Goal: Task Accomplishment & Management: Use online tool/utility

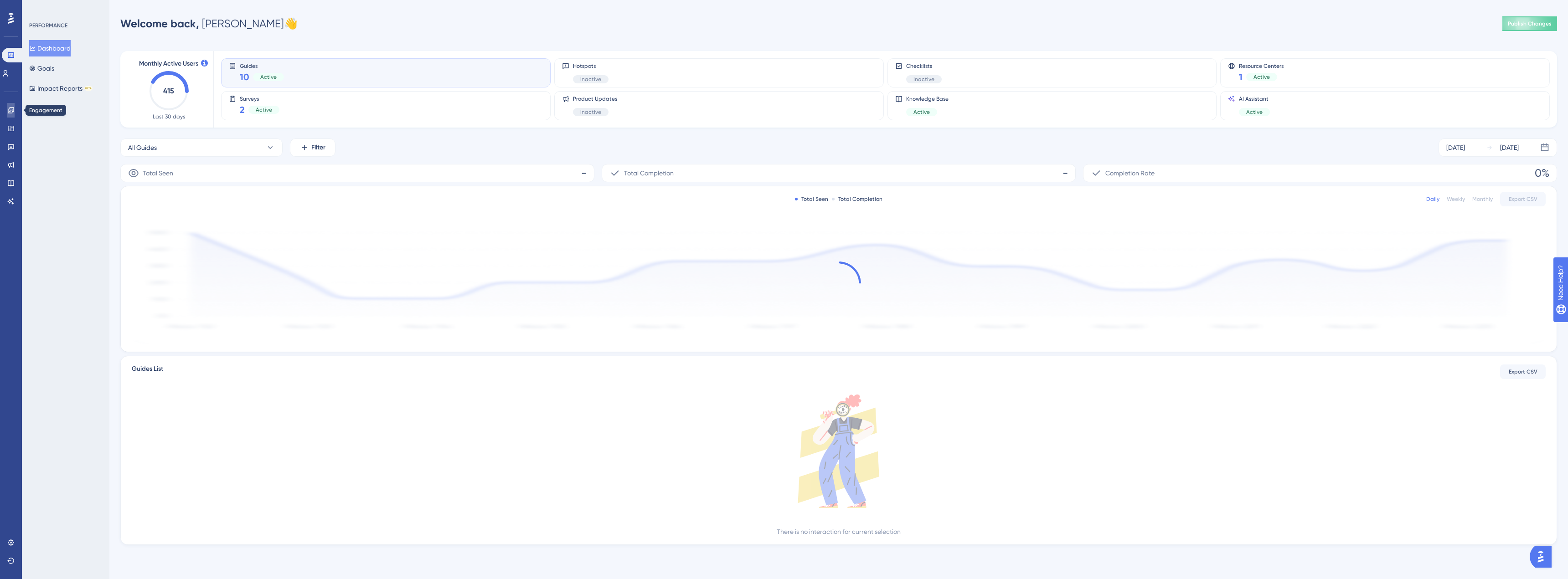
click at [9, 110] on icon at bounding box center [11, 110] width 7 height 7
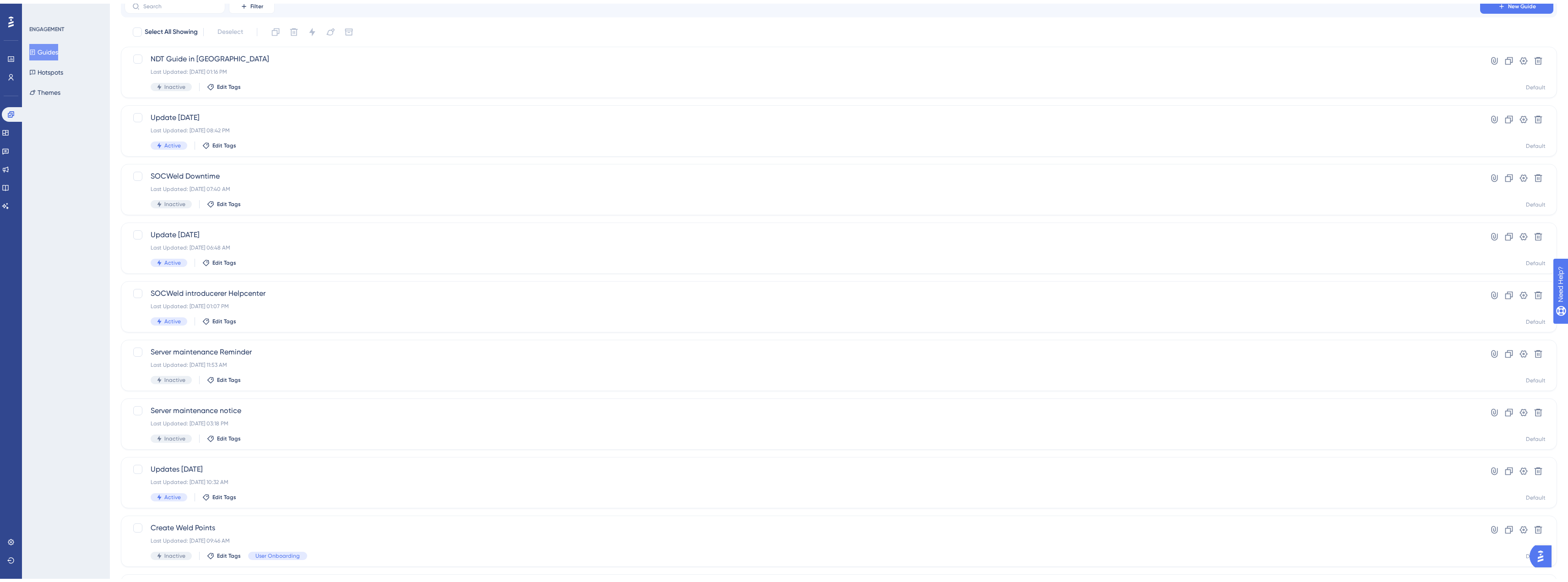
scroll to position [129, 0]
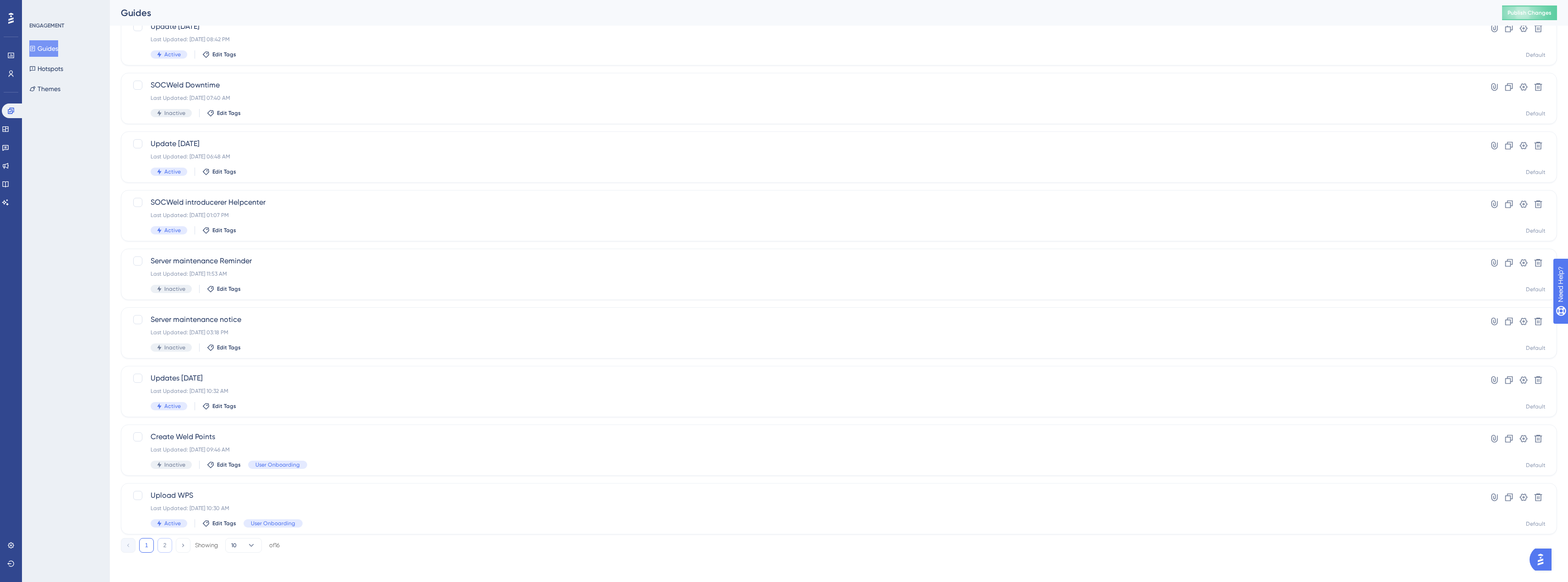
click at [166, 549] on button "2" at bounding box center [164, 545] width 15 height 15
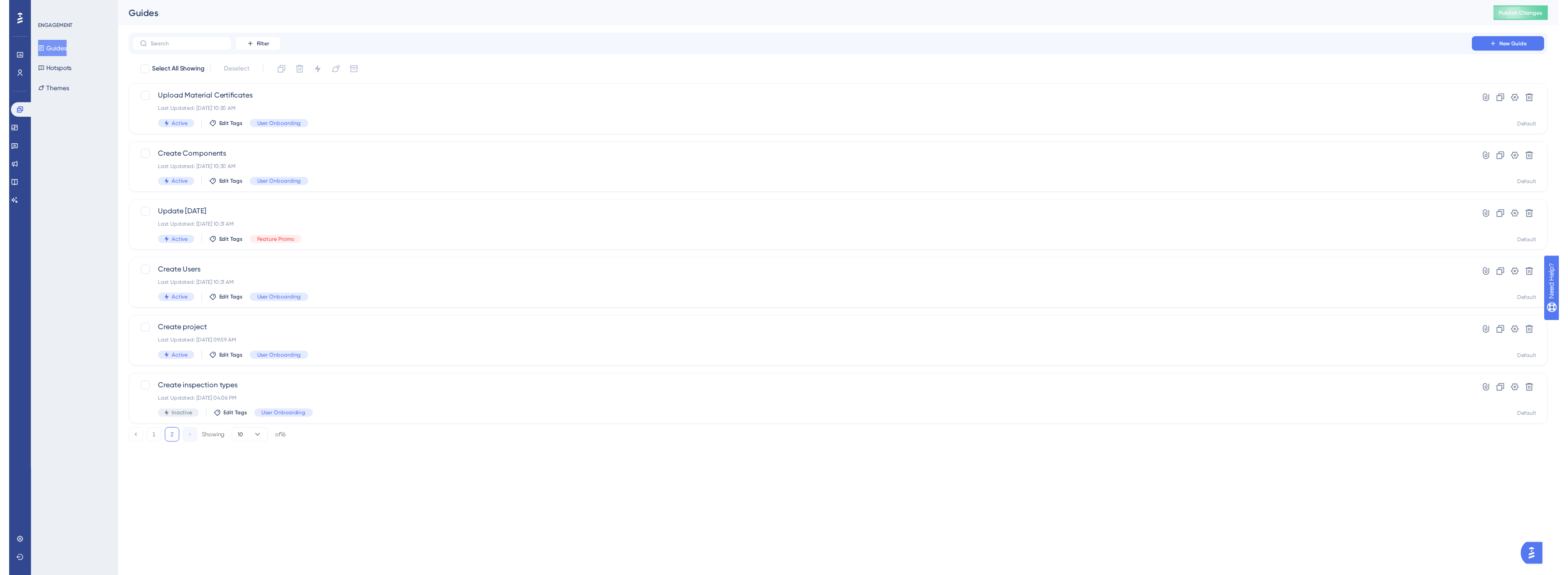
scroll to position [0, 0]
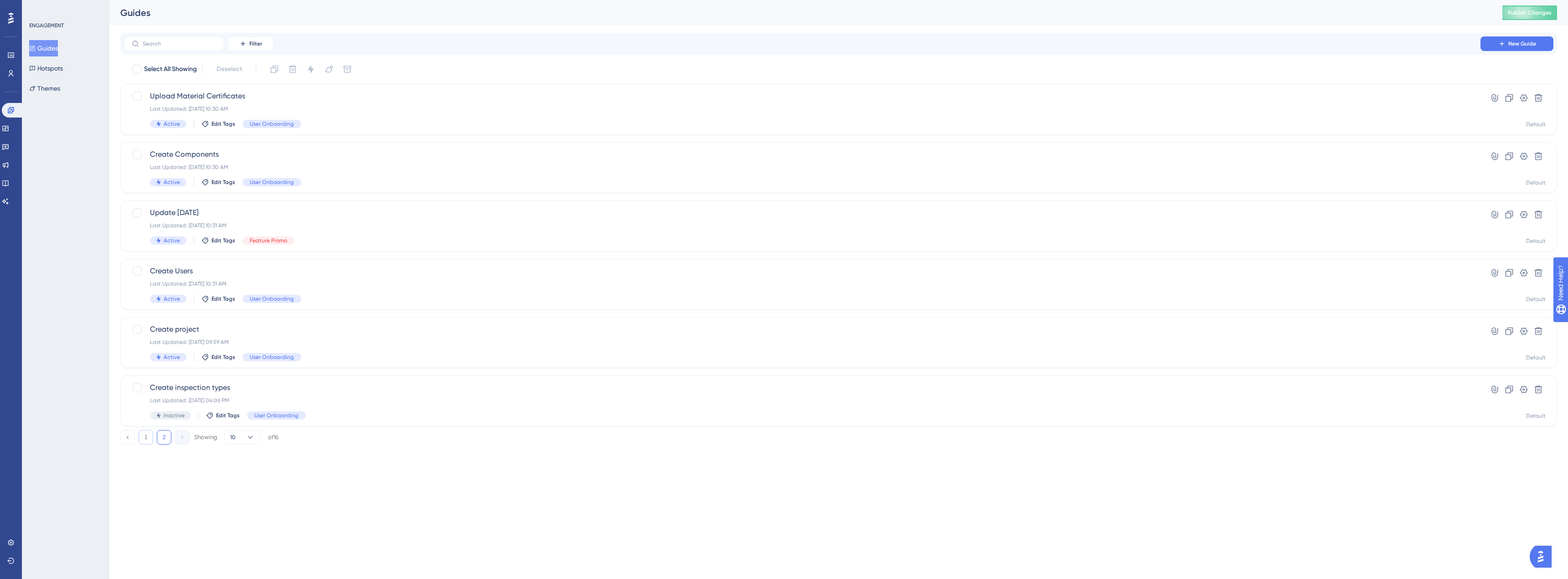
click at [147, 441] on button "1" at bounding box center [146, 437] width 15 height 15
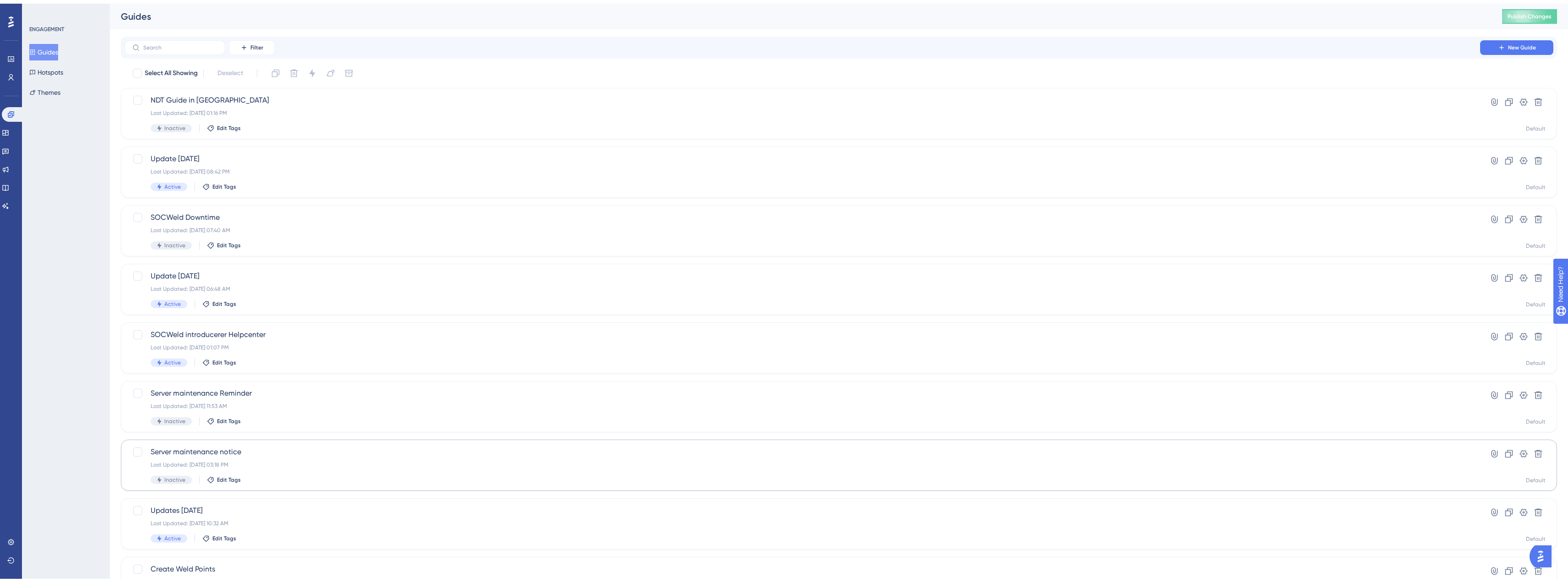
scroll to position [129, 0]
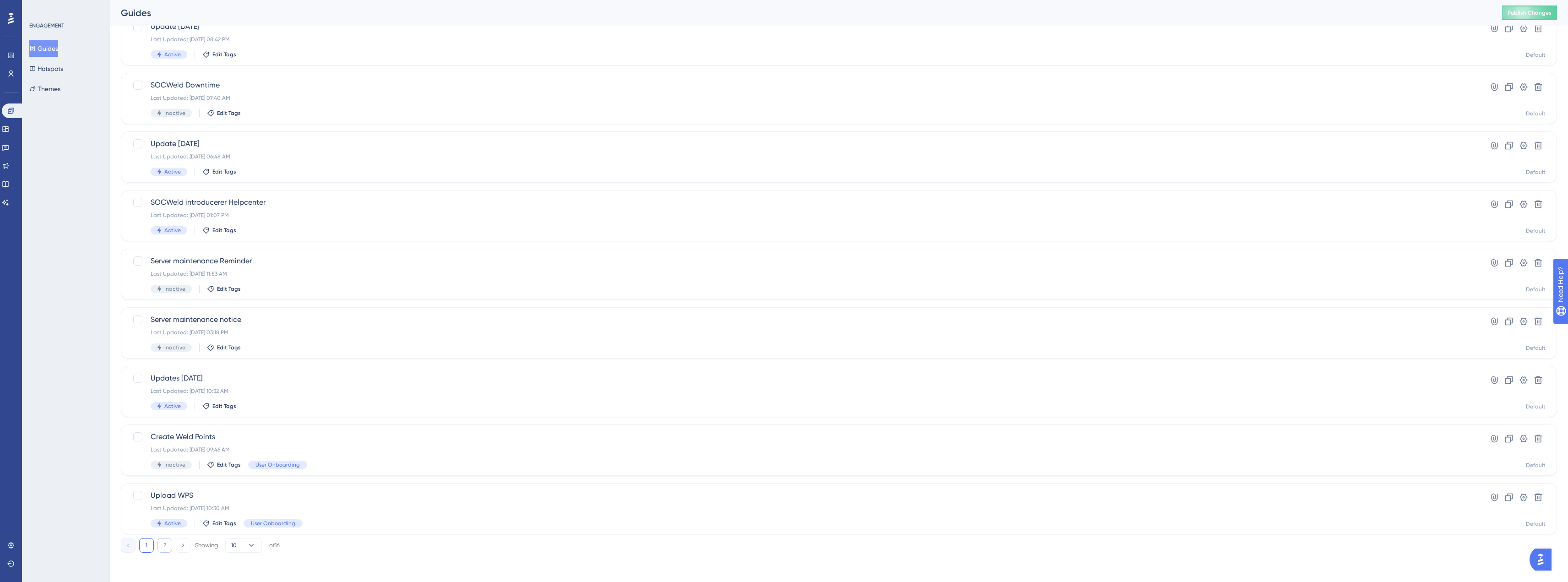
click at [169, 548] on button "2" at bounding box center [164, 545] width 15 height 15
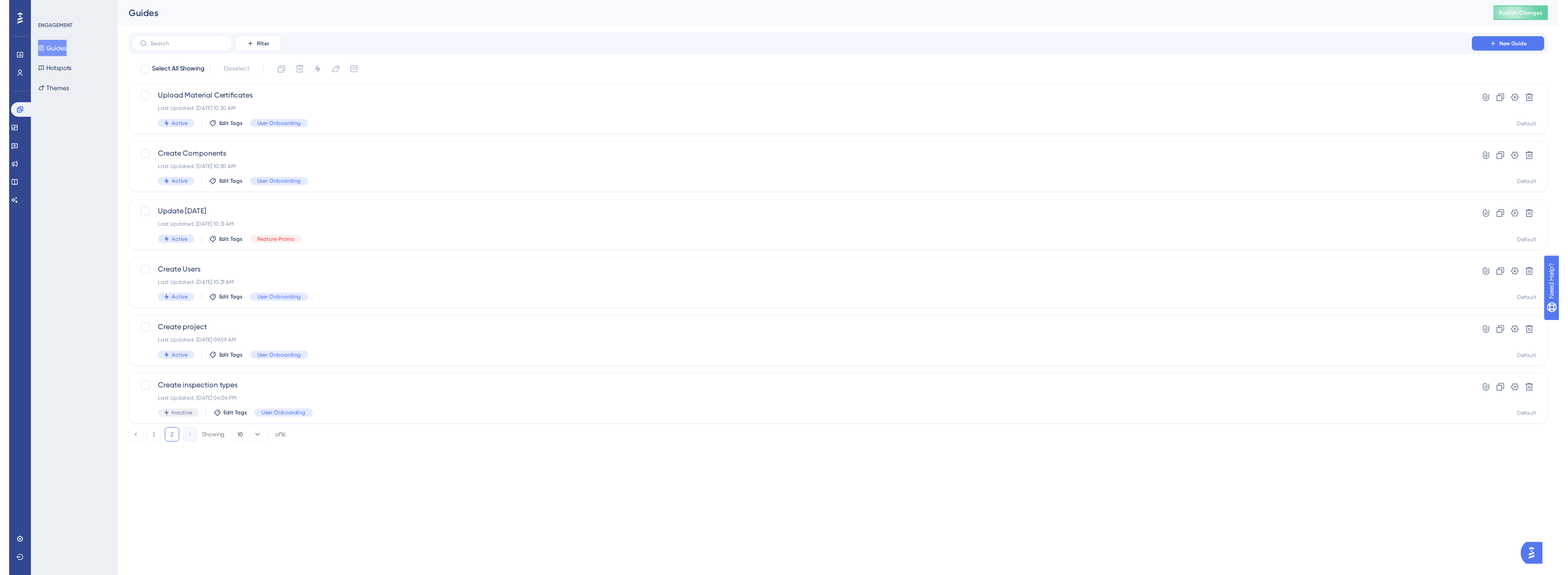
scroll to position [0, 0]
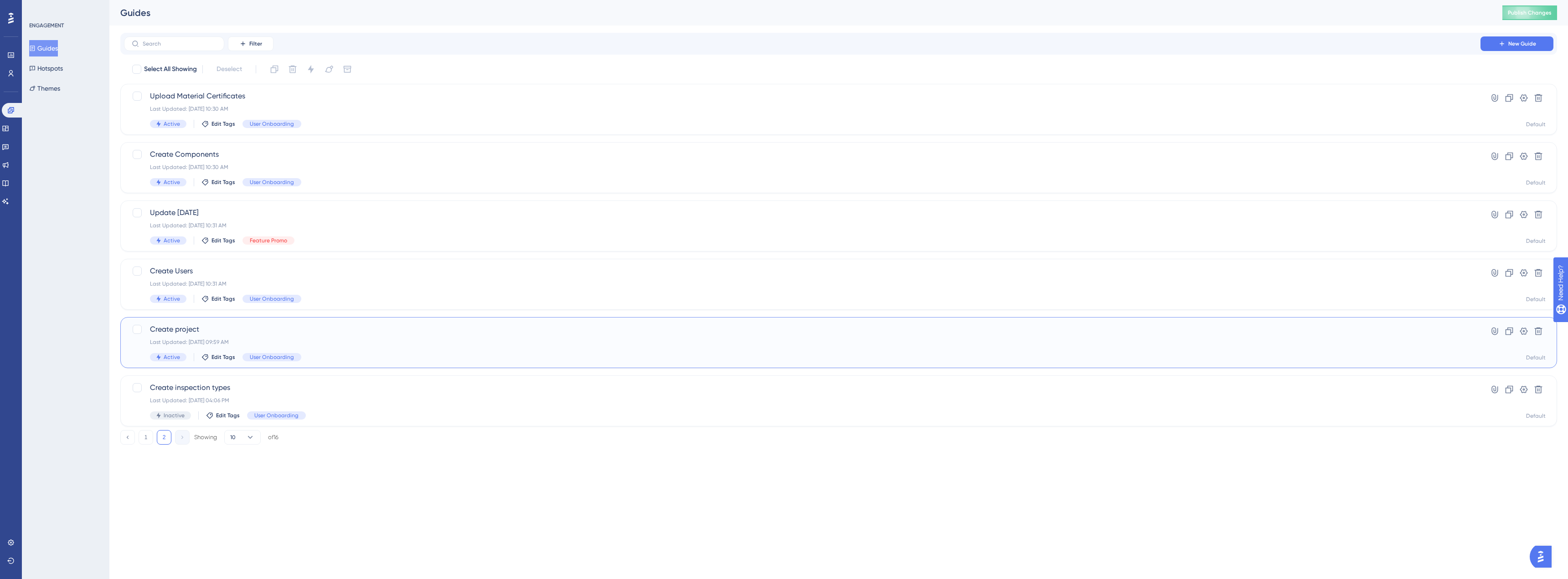
click at [268, 343] on div "Last Updated: [DATE] 09:59 AM" at bounding box center [802, 342] width 1305 height 7
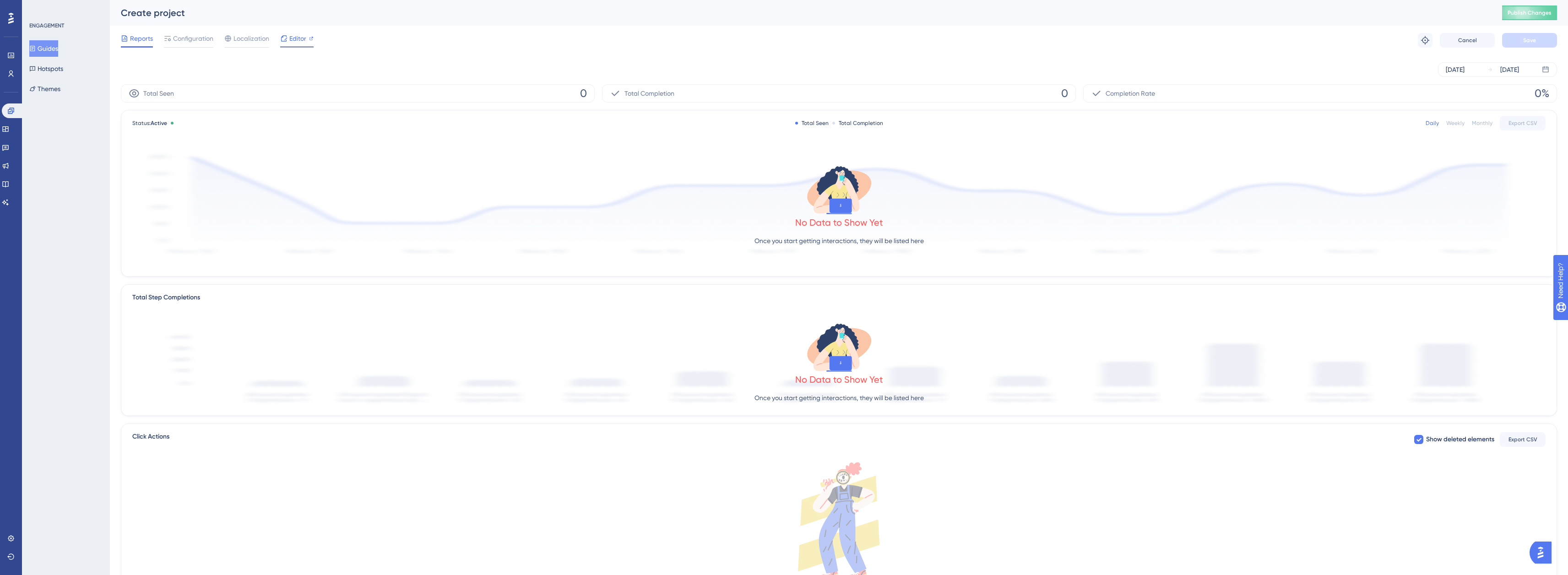
click at [291, 36] on span "Editor" at bounding box center [297, 37] width 17 height 11
click at [204, 41] on span "Configuration" at bounding box center [193, 37] width 40 height 11
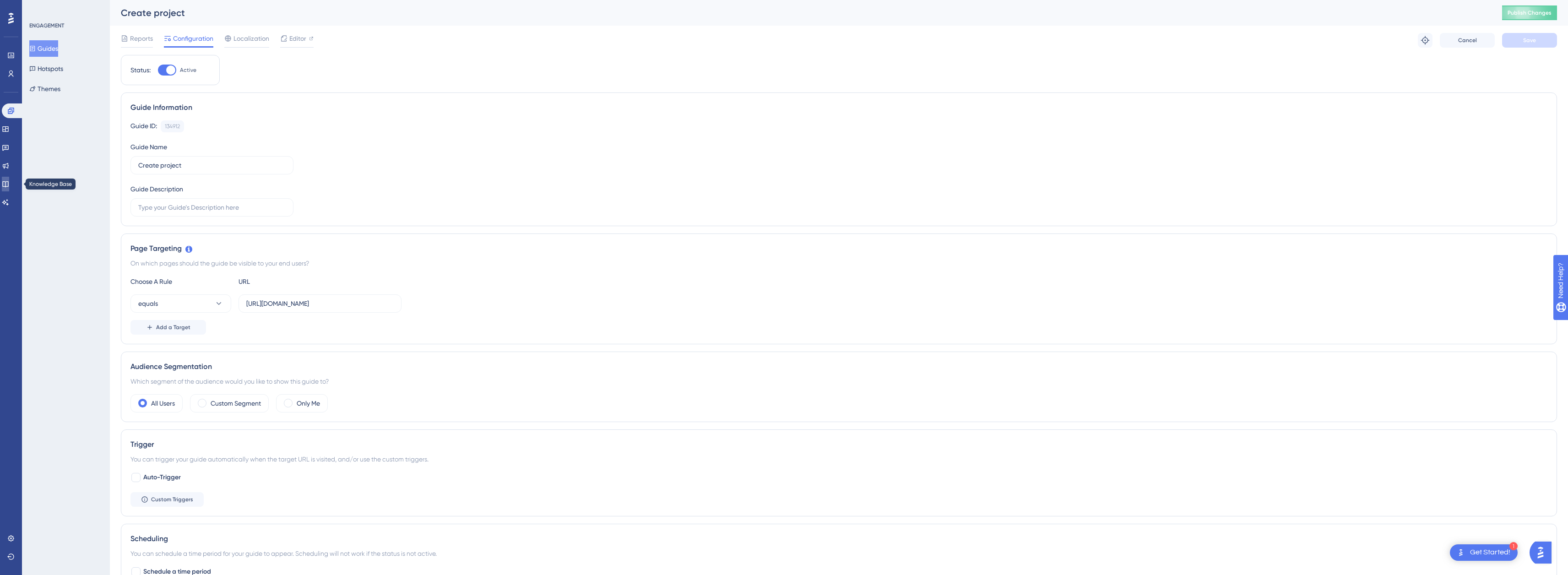
click at [8, 187] on icon at bounding box center [5, 184] width 6 height 6
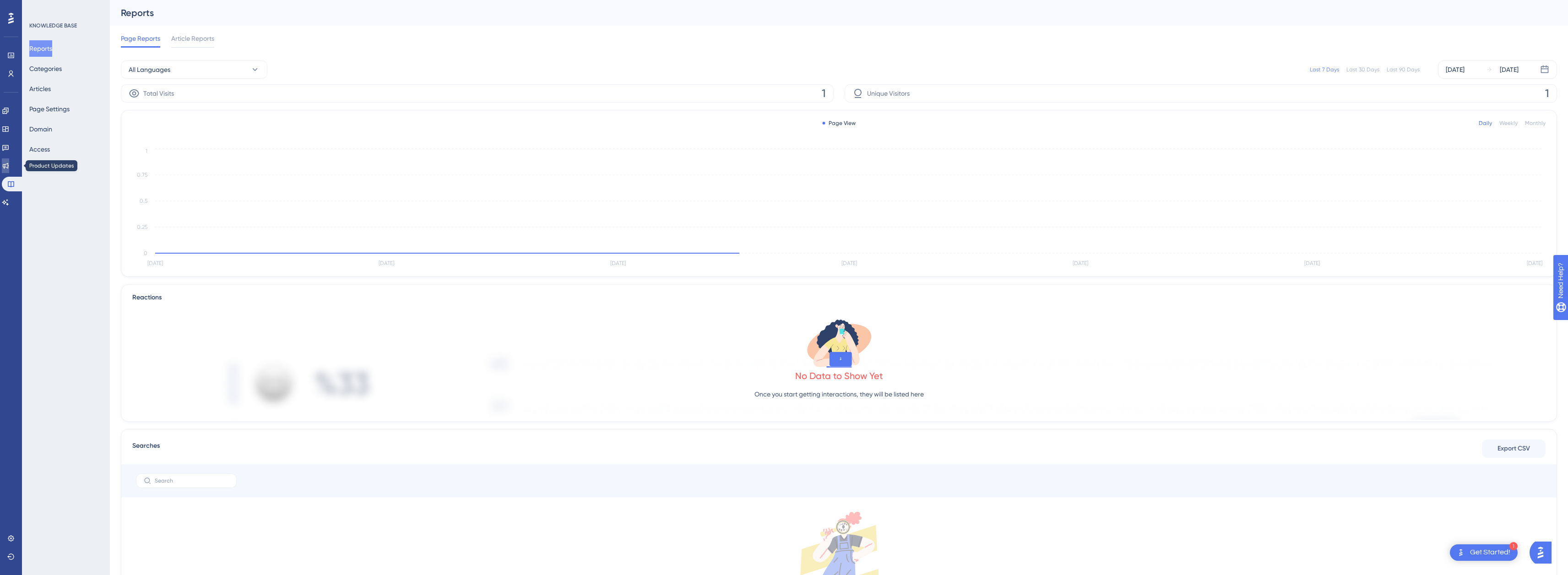
click at [8, 166] on icon at bounding box center [5, 165] width 6 height 6
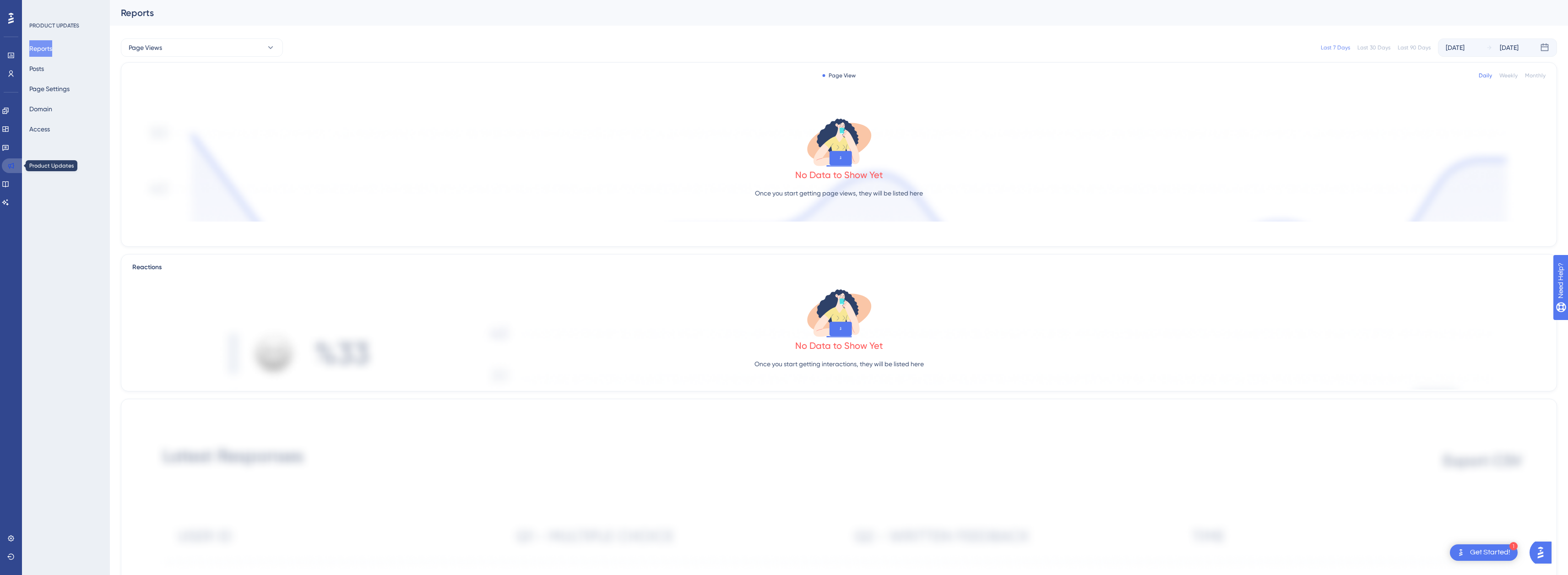
click at [13, 167] on icon at bounding box center [11, 165] width 6 height 6
click at [16, 170] on link at bounding box center [12, 166] width 22 height 15
click at [9, 178] on link at bounding box center [5, 184] width 7 height 15
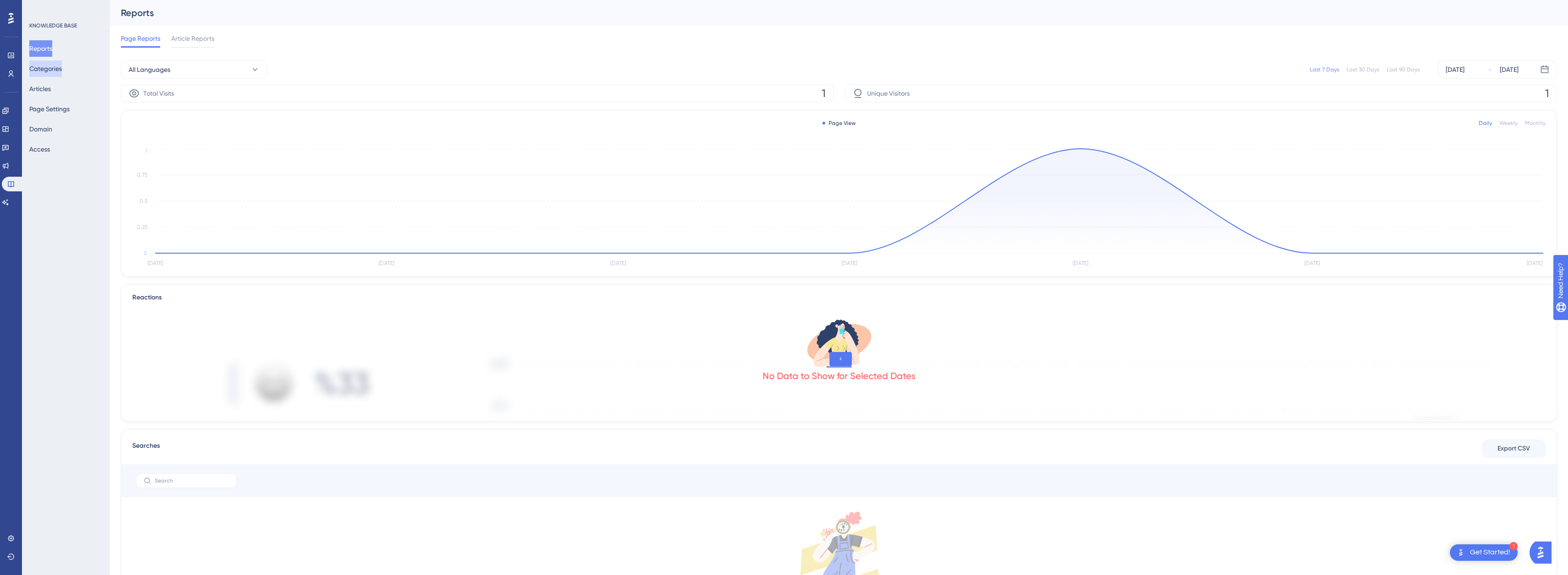
click at [59, 71] on button "Categories" at bounding box center [46, 68] width 33 height 16
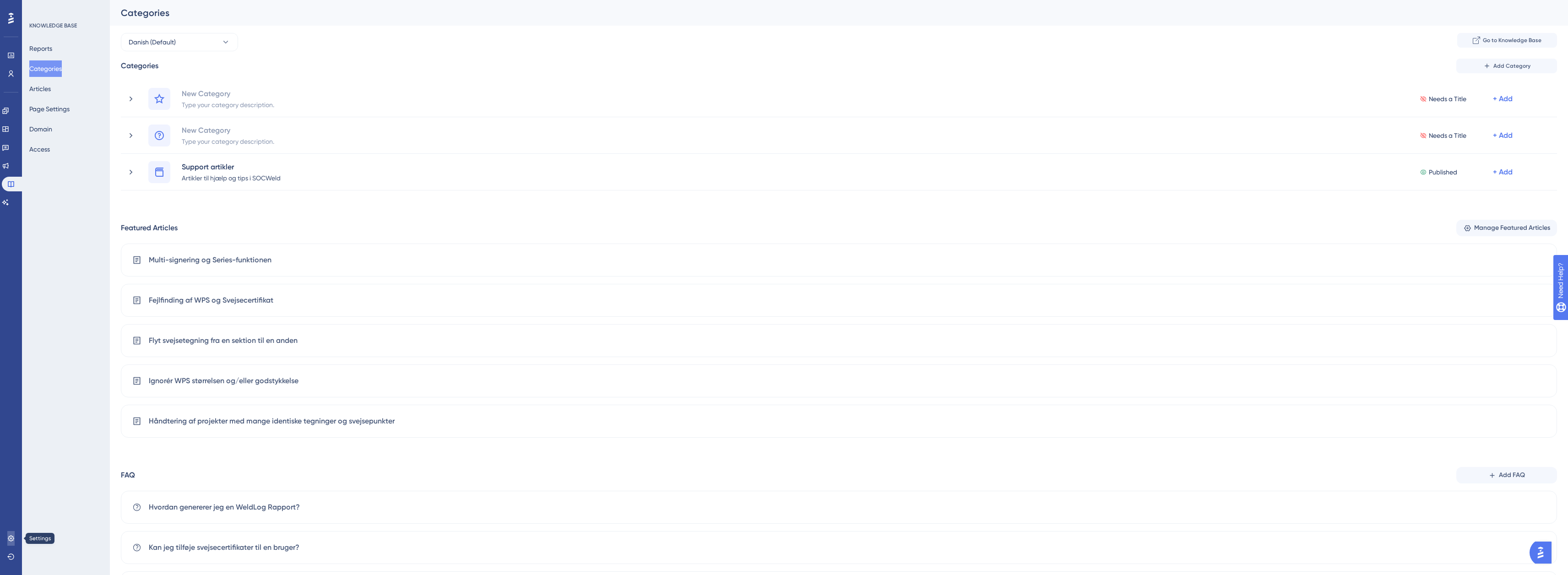
click at [9, 540] on icon at bounding box center [11, 538] width 6 height 6
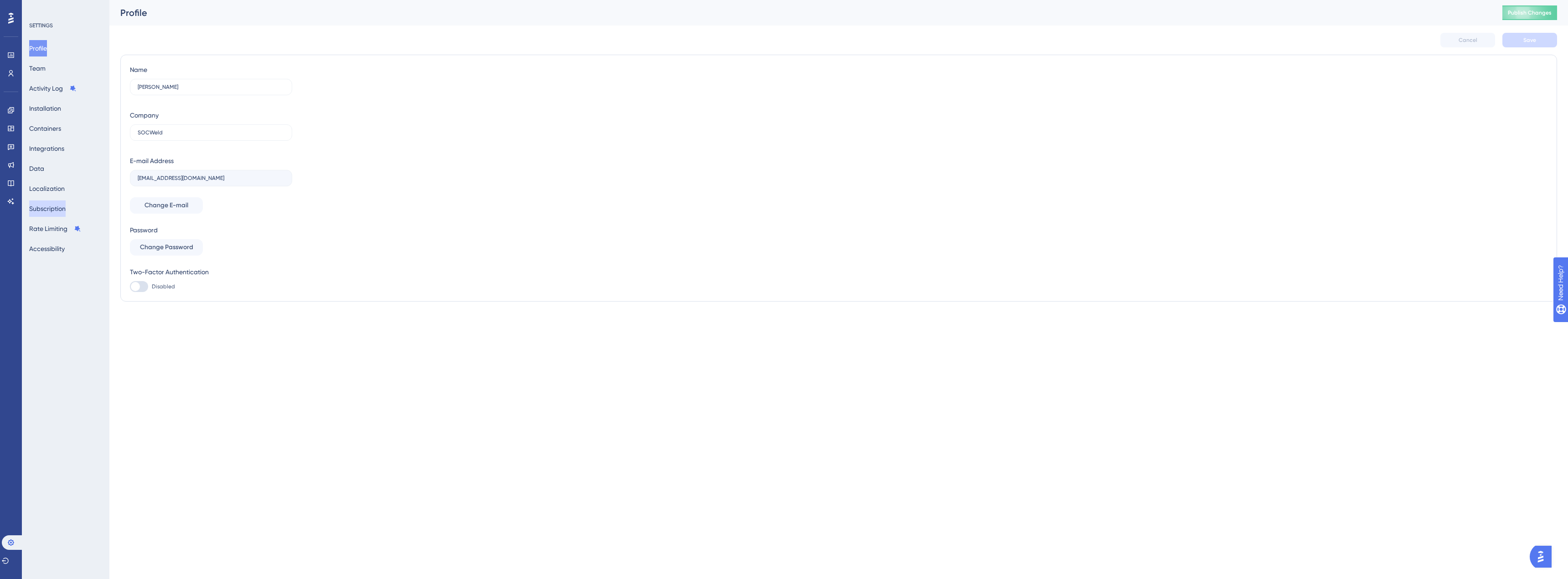
click at [56, 207] on button "Subscription" at bounding box center [47, 208] width 36 height 16
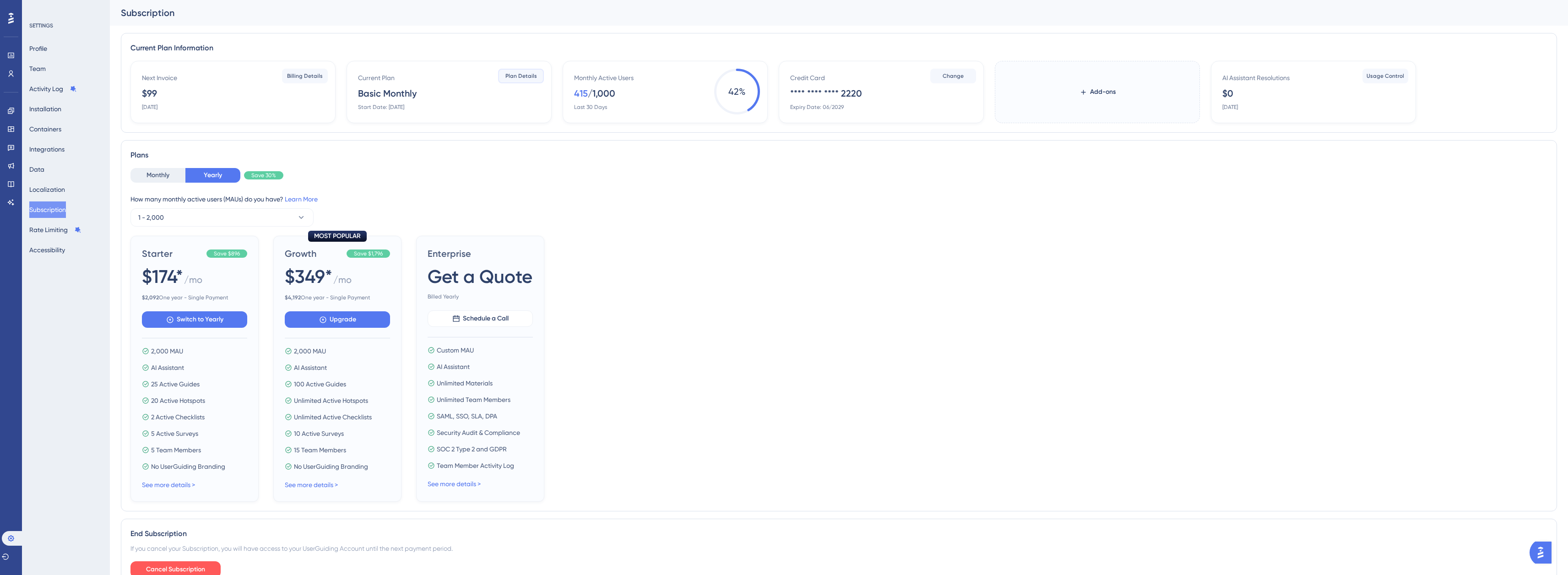
click at [531, 77] on span "Plan Details" at bounding box center [521, 76] width 32 height 7
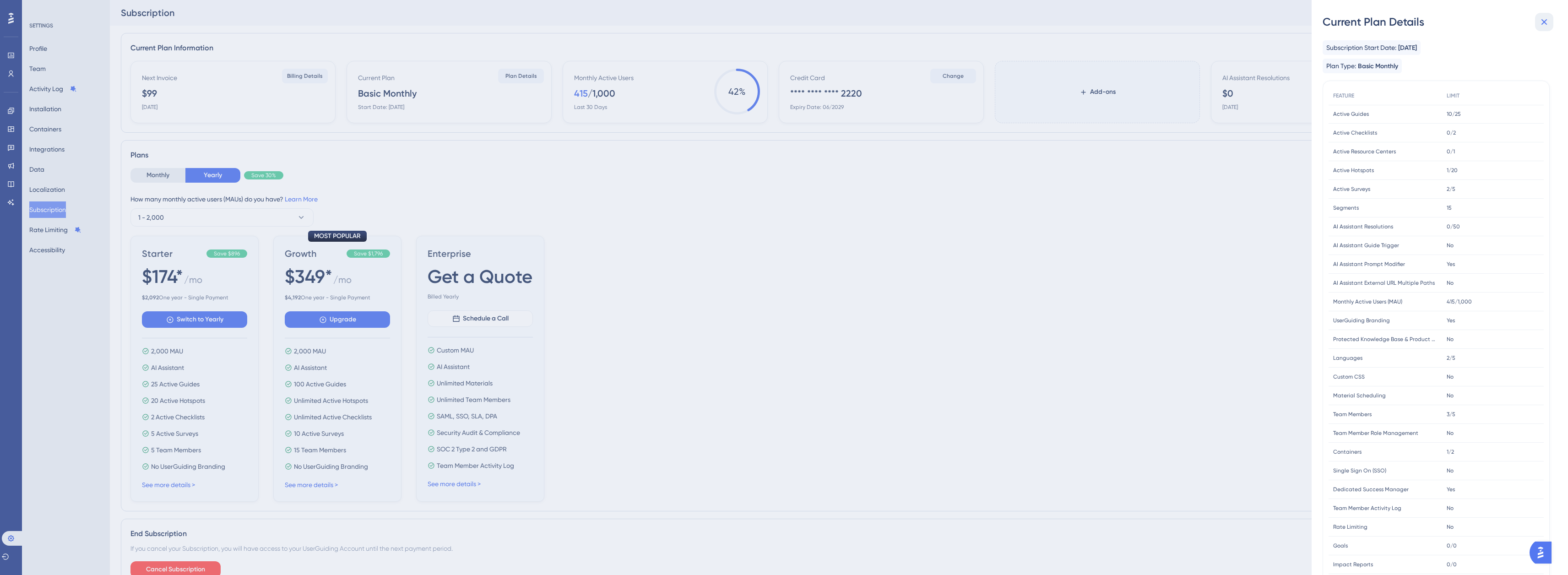
drag, startPoint x: 1545, startPoint y: 20, endPoint x: 894, endPoint y: 132, distance: 660.6
click at [1545, 20] on icon at bounding box center [1544, 21] width 11 height 11
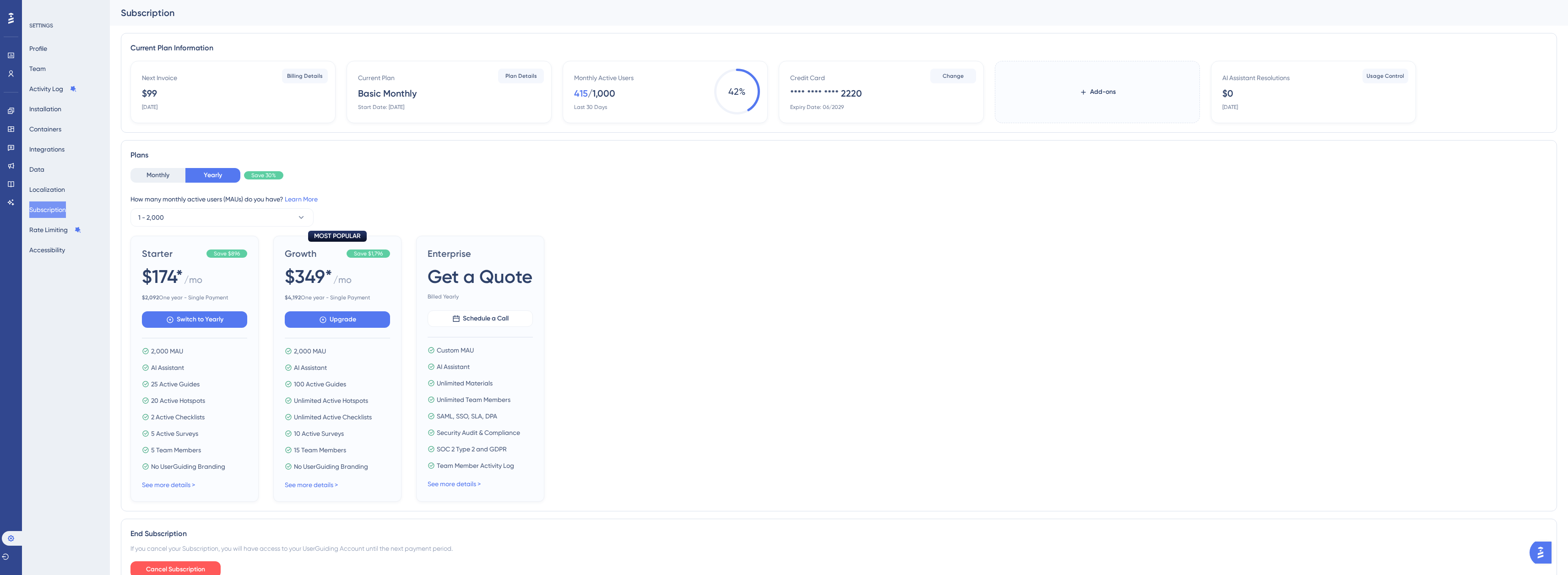
click at [716, 197] on div "How many monthly active users (MAUs) do you have? Learn More" at bounding box center [839, 199] width 1417 height 11
click at [9, 111] on icon at bounding box center [11, 111] width 7 height 7
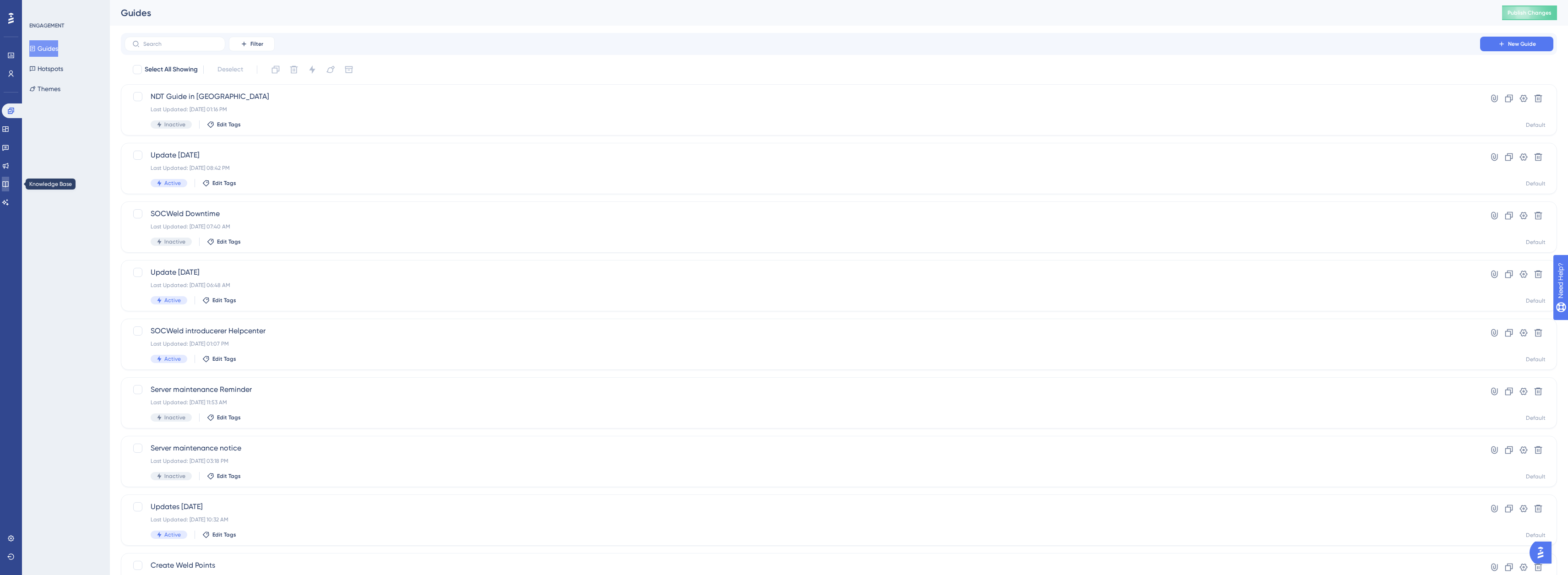
click at [7, 180] on link at bounding box center [5, 184] width 7 height 15
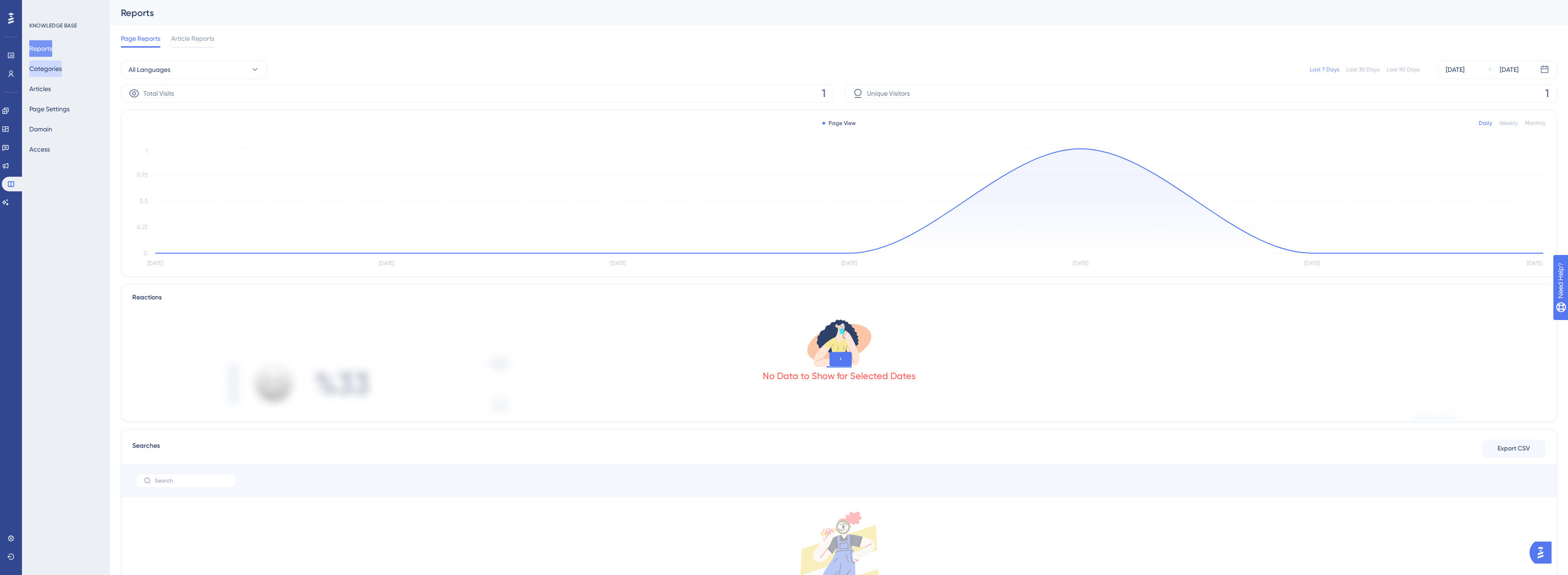
click at [52, 74] on button "Categories" at bounding box center [46, 68] width 33 height 16
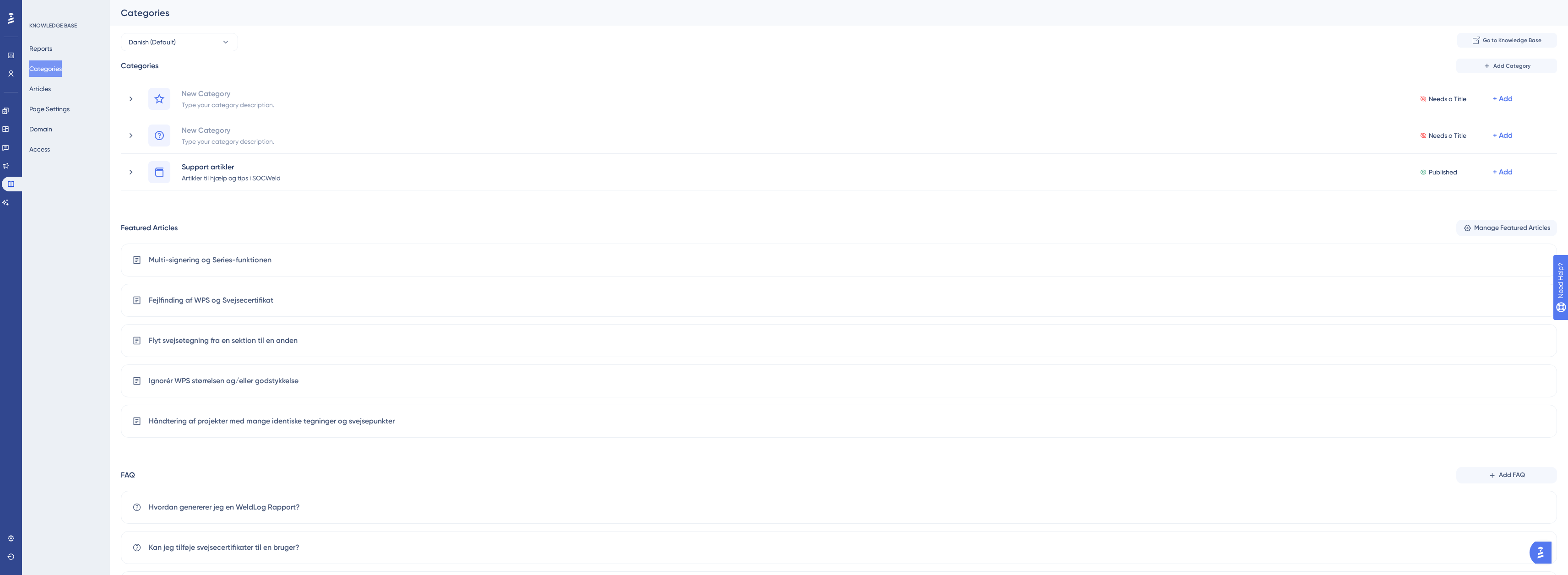
click at [7, 158] on div "Engagement Widgets Feedback Product Updates Knowledge Base AI Assistant" at bounding box center [11, 156] width 18 height 106
click at [9, 161] on link at bounding box center [5, 166] width 7 height 15
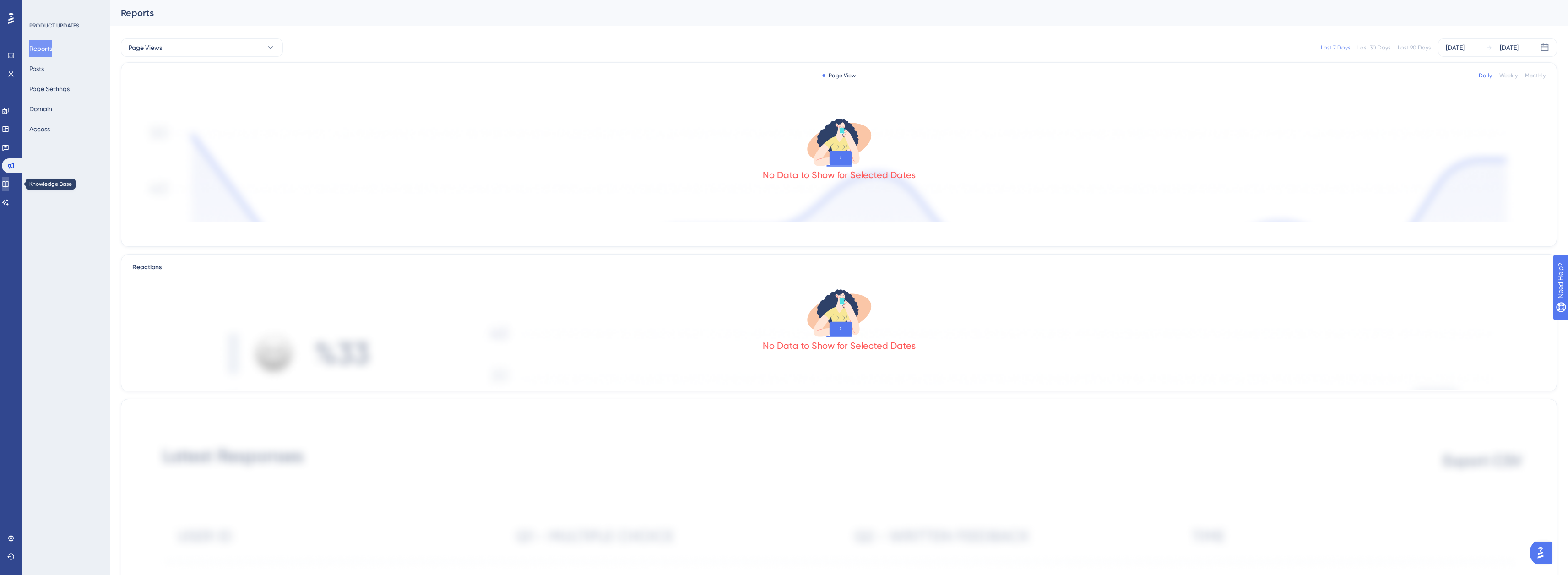
click at [6, 181] on link at bounding box center [5, 184] width 7 height 15
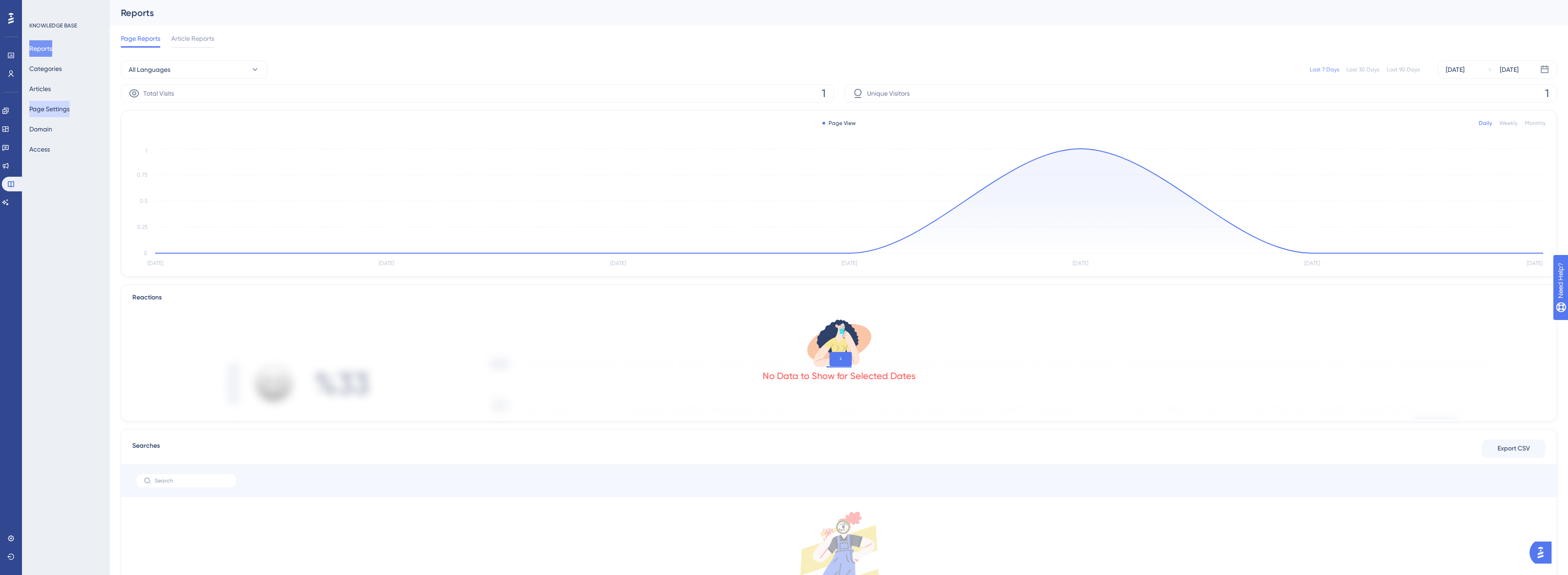
click at [55, 108] on button "Page Settings" at bounding box center [49, 109] width 40 height 16
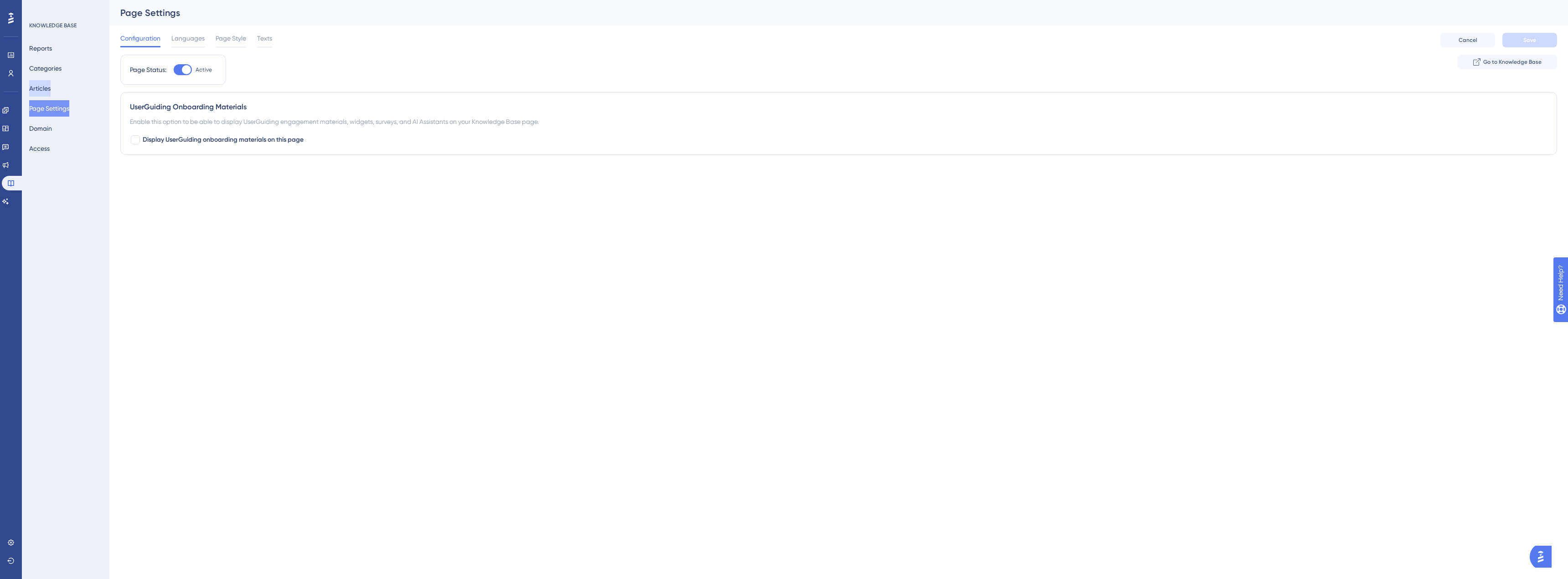
click at [50, 81] on button "Articles" at bounding box center [40, 88] width 21 height 16
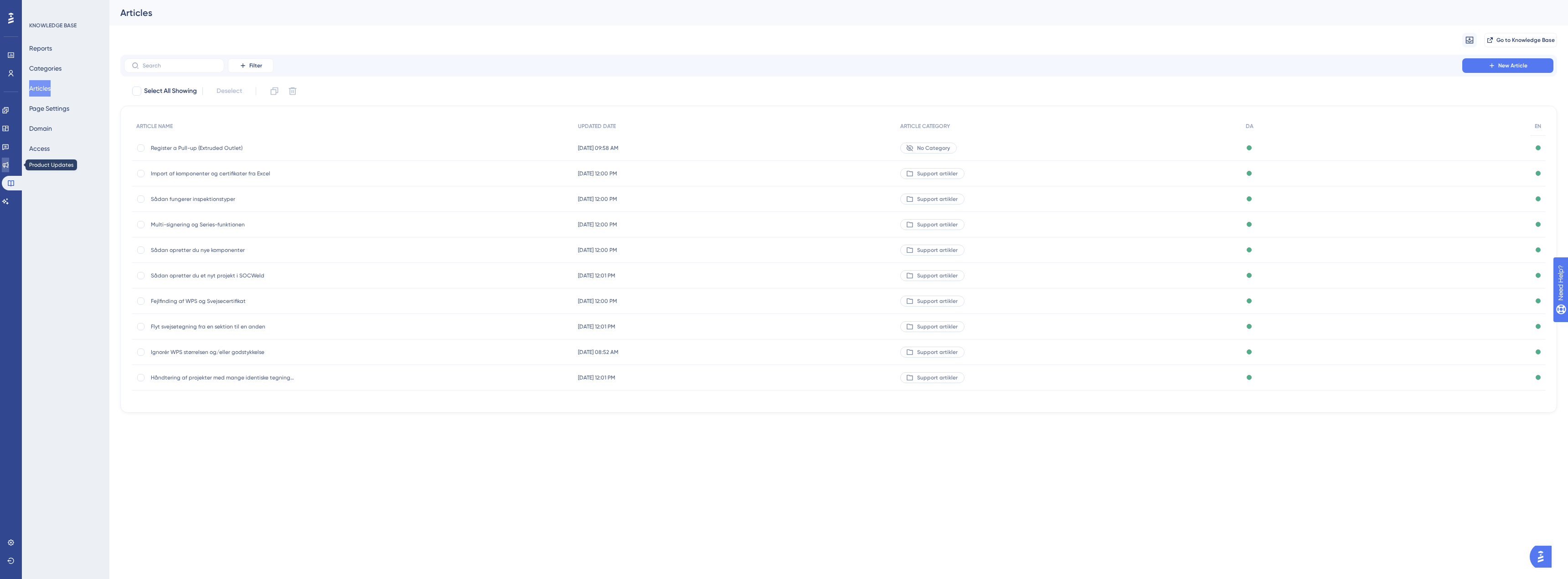
click at [9, 160] on link at bounding box center [5, 165] width 7 height 15
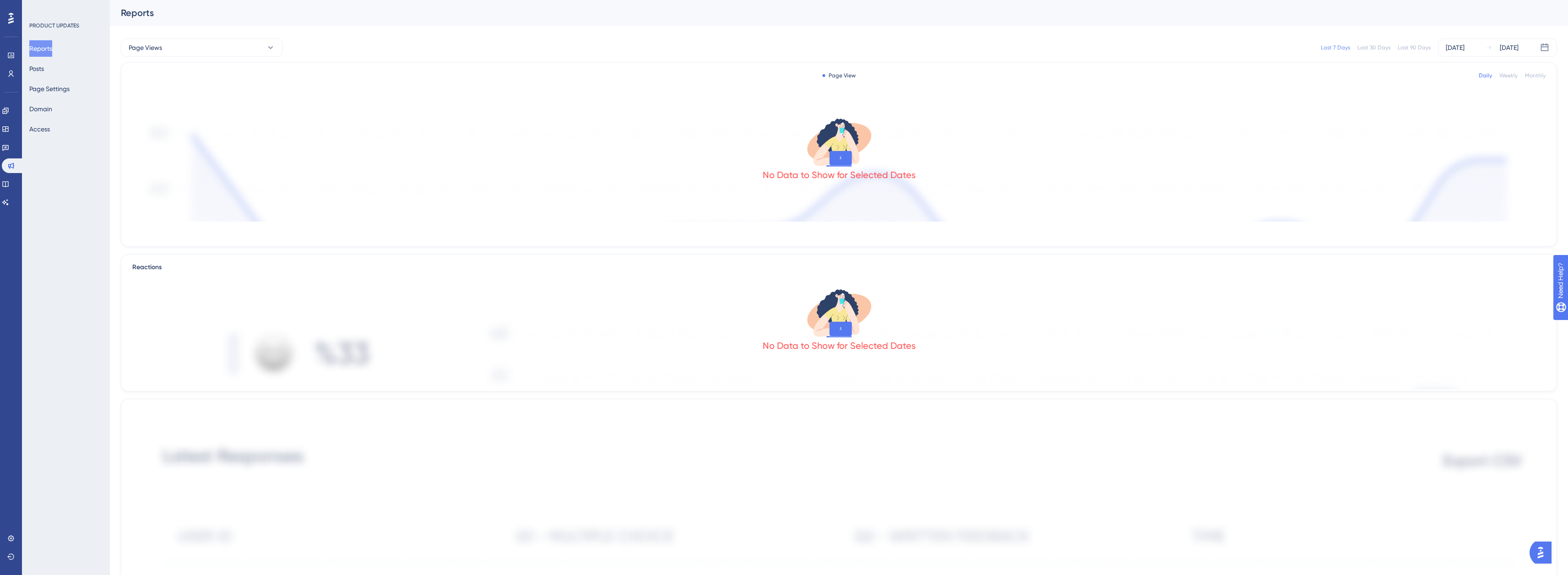
click at [59, 70] on div "Reports Posts Page Settings Domain Access" at bounding box center [66, 88] width 74 height 97
click at [56, 88] on button "Page Settings" at bounding box center [49, 89] width 40 height 16
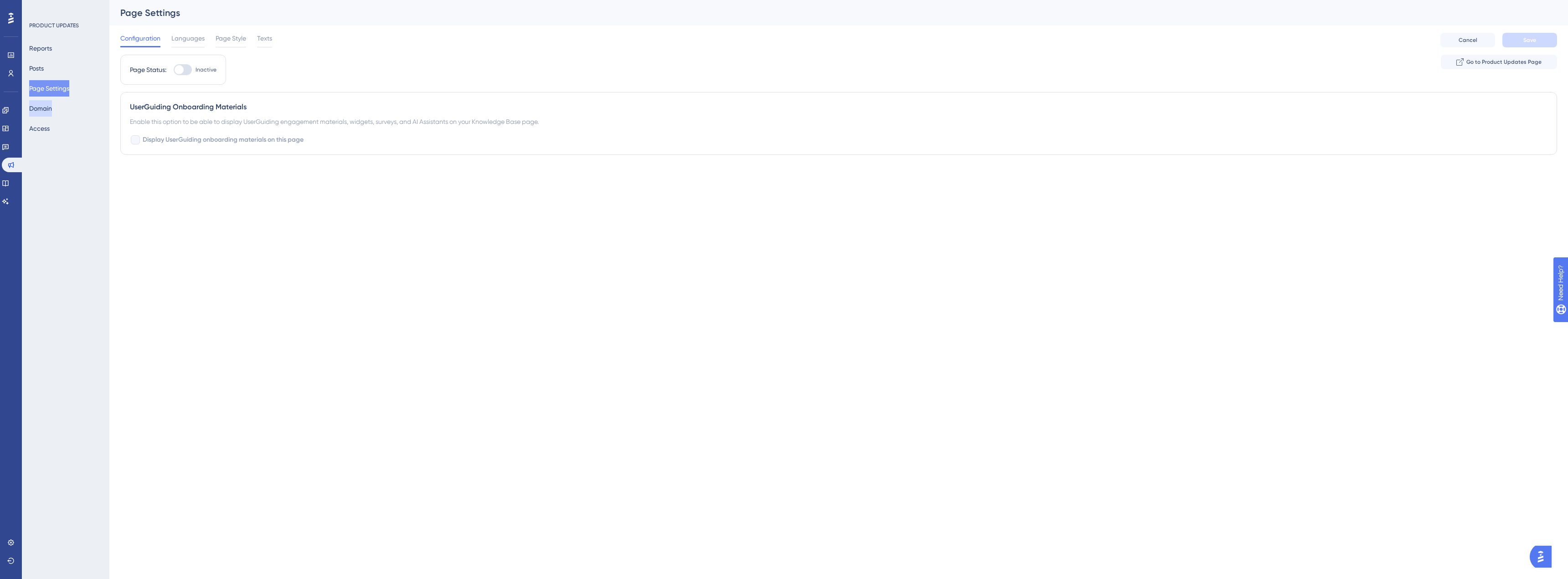
click at [52, 104] on button "Domain" at bounding box center [41, 109] width 23 height 16
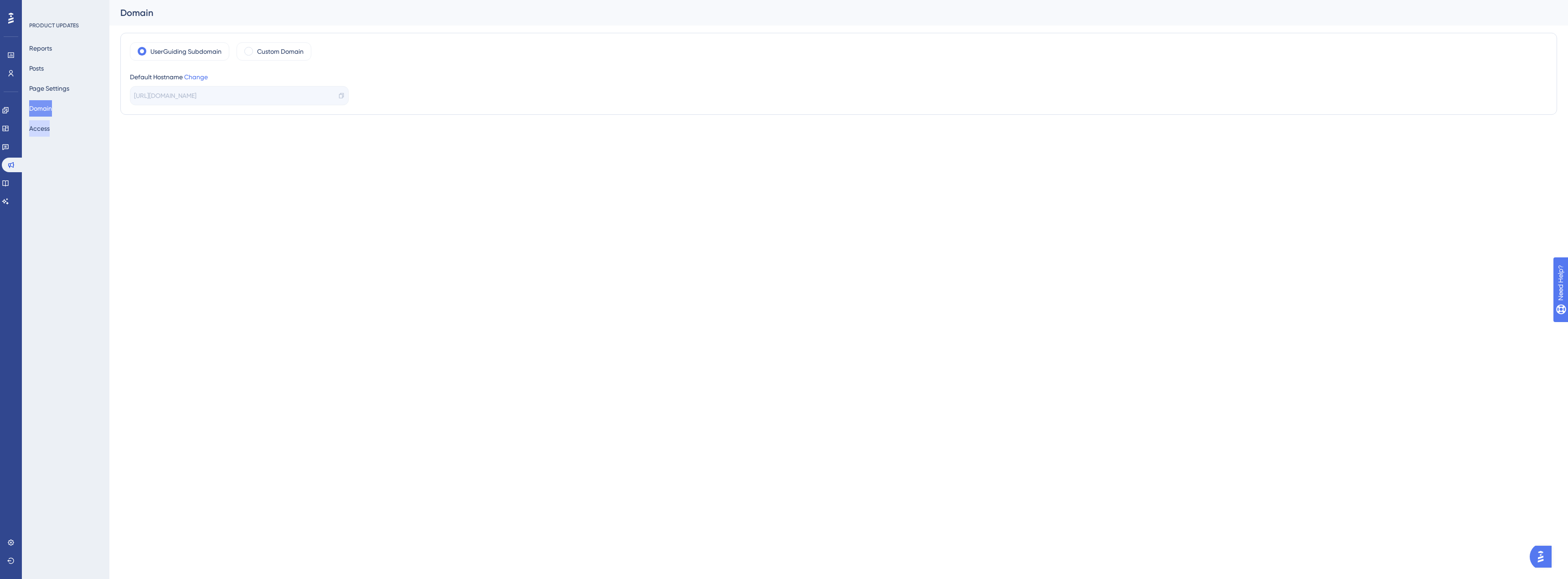
click at [49, 124] on button "Access" at bounding box center [39, 128] width 20 height 16
click at [47, 108] on button "Domain" at bounding box center [41, 109] width 23 height 16
click at [9, 181] on link at bounding box center [5, 183] width 7 height 15
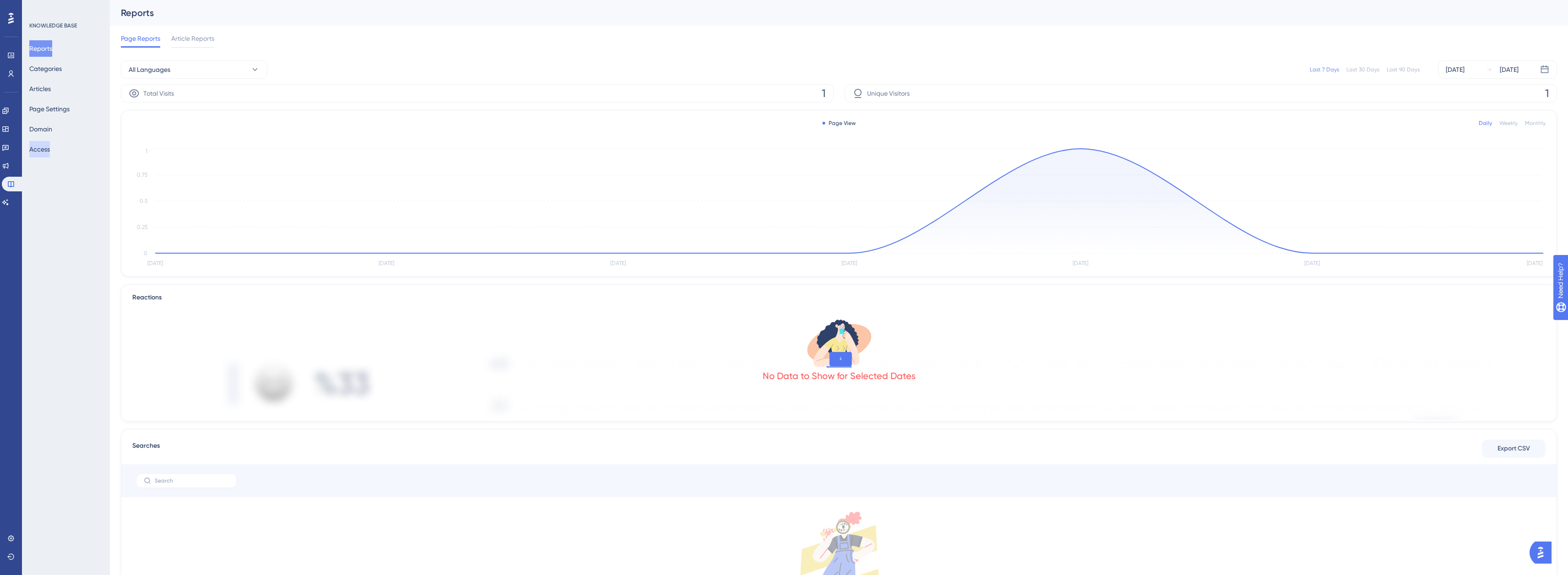
click at [49, 150] on button "Access" at bounding box center [39, 149] width 20 height 16
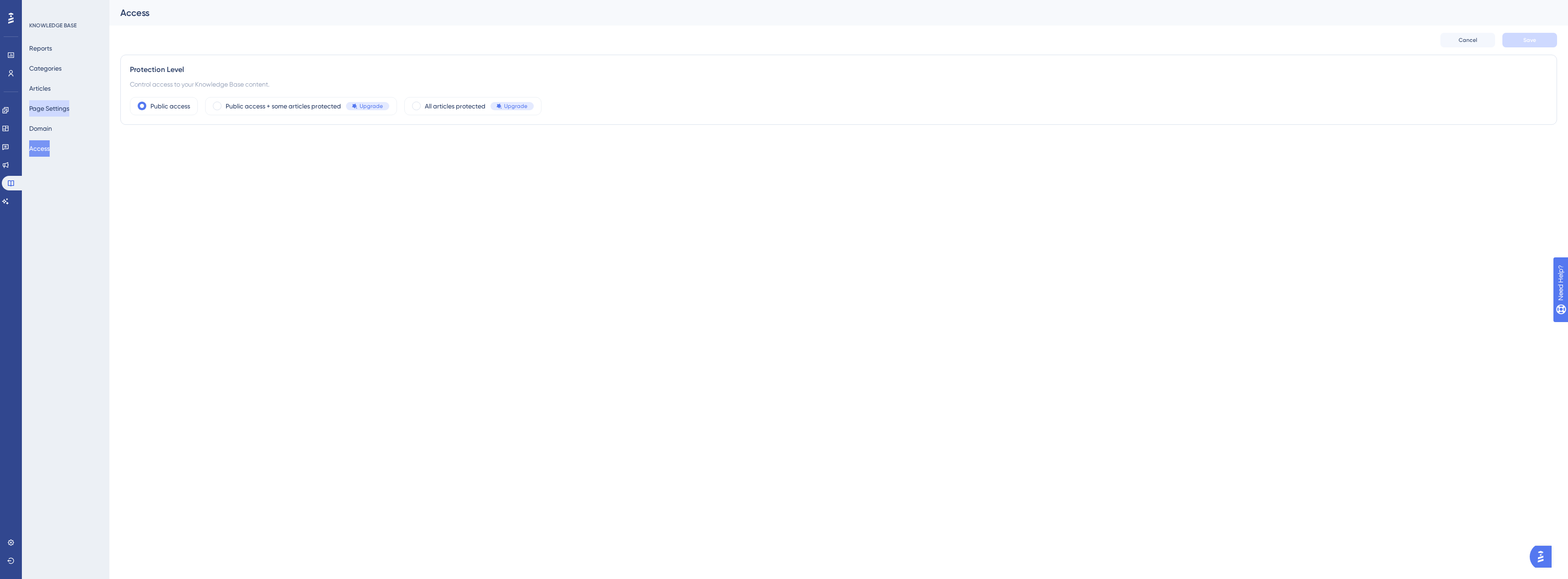
click at [52, 110] on button "Page Settings" at bounding box center [49, 109] width 40 height 16
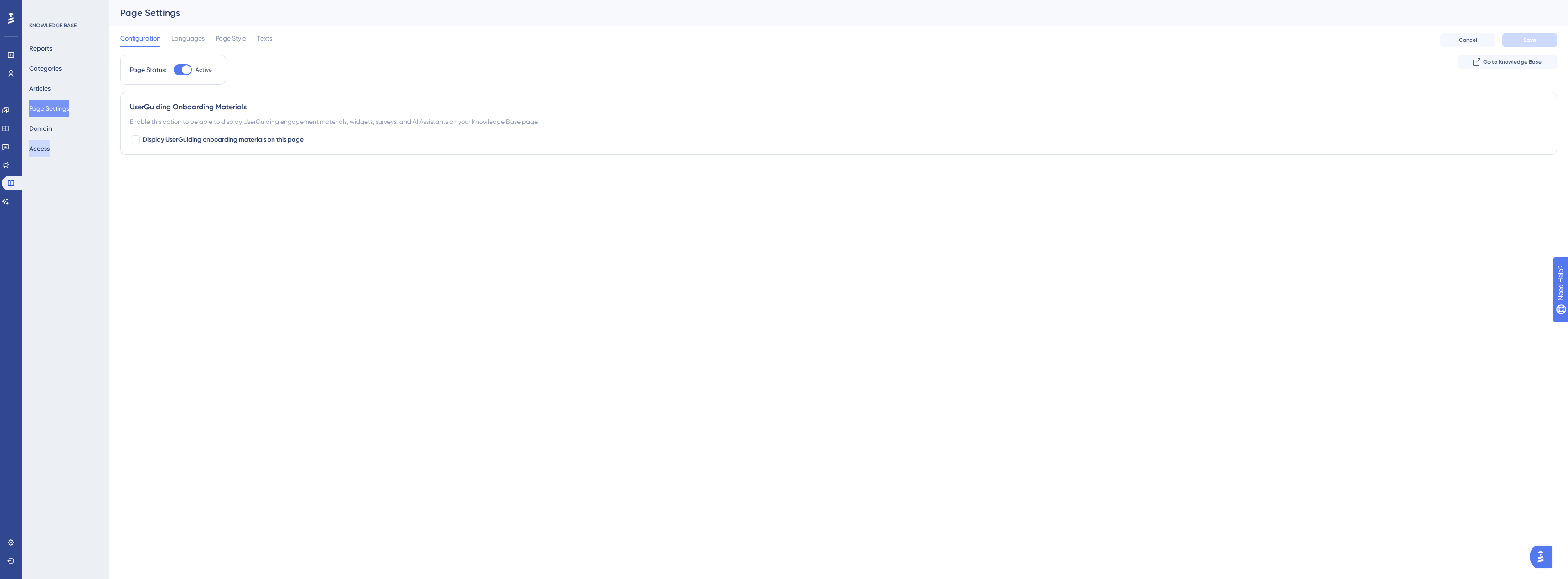
click at [49, 141] on button "Access" at bounding box center [39, 148] width 20 height 16
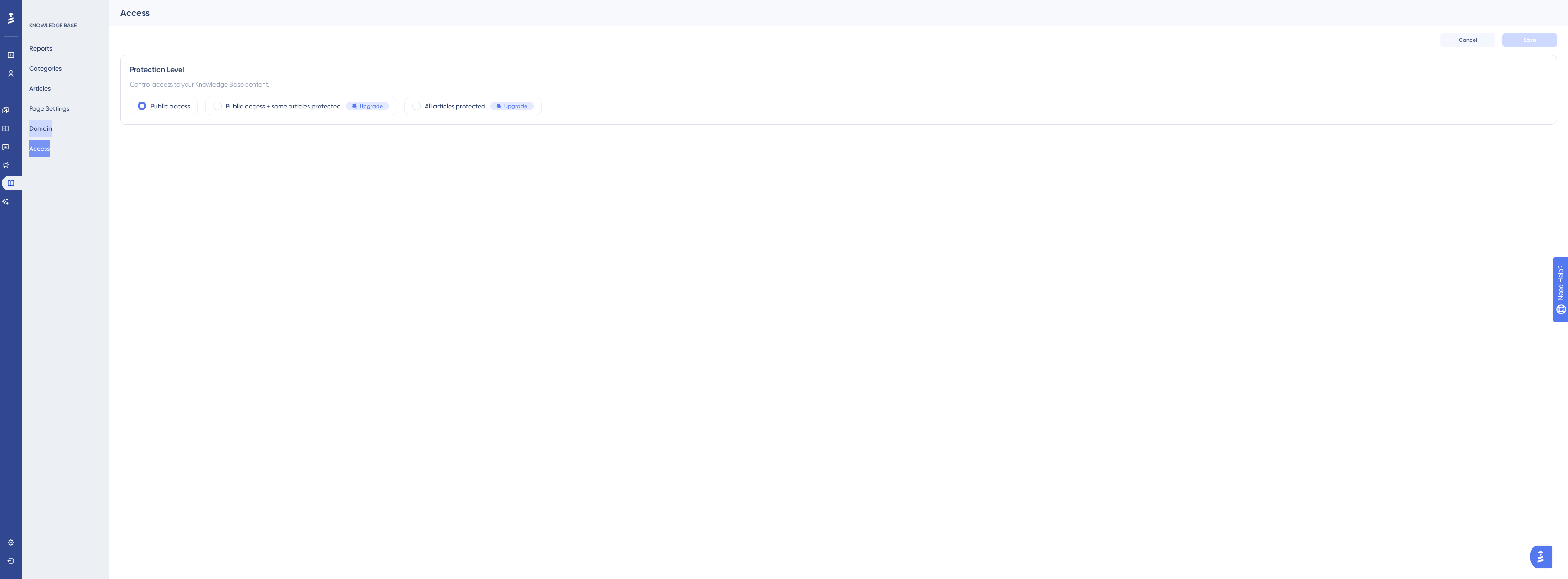
click at [52, 125] on button "Domain" at bounding box center [41, 128] width 23 height 16
click at [51, 59] on div "Reports Categories Articles Page Settings Domain Access" at bounding box center [66, 98] width 74 height 117
click at [49, 66] on button "Categories" at bounding box center [45, 68] width 32 height 16
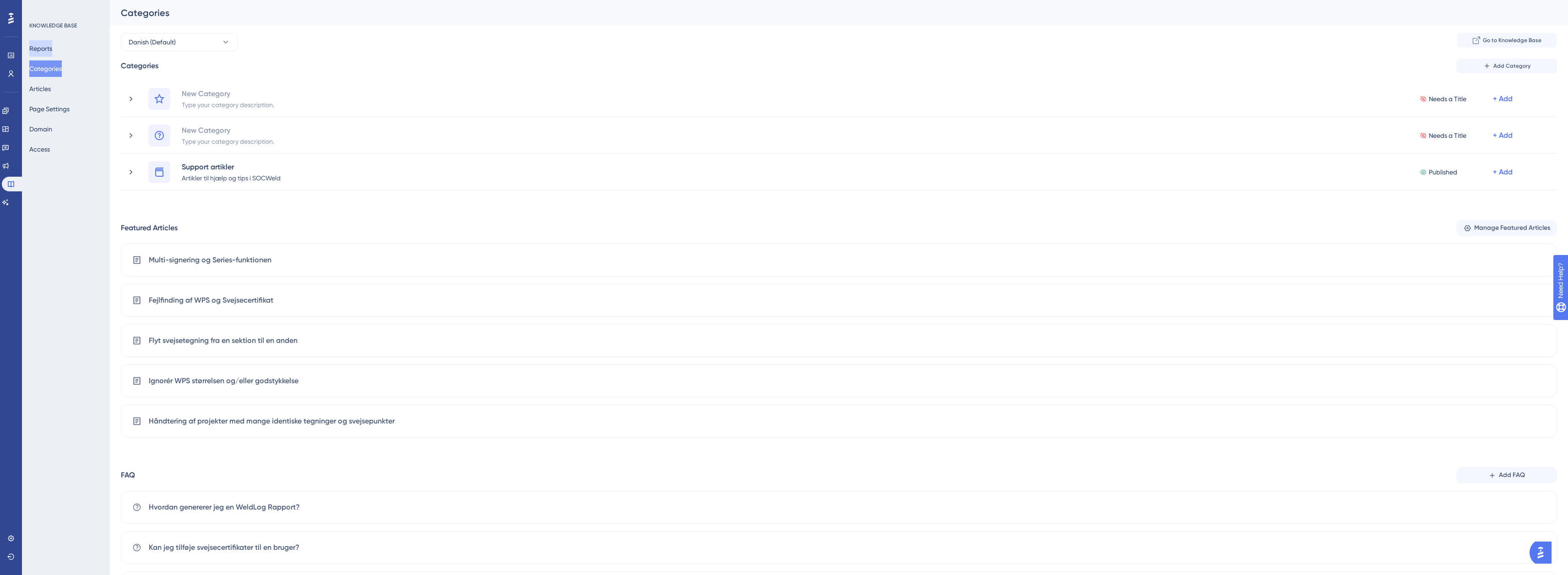
click at [50, 50] on button "Reports" at bounding box center [41, 48] width 23 height 16
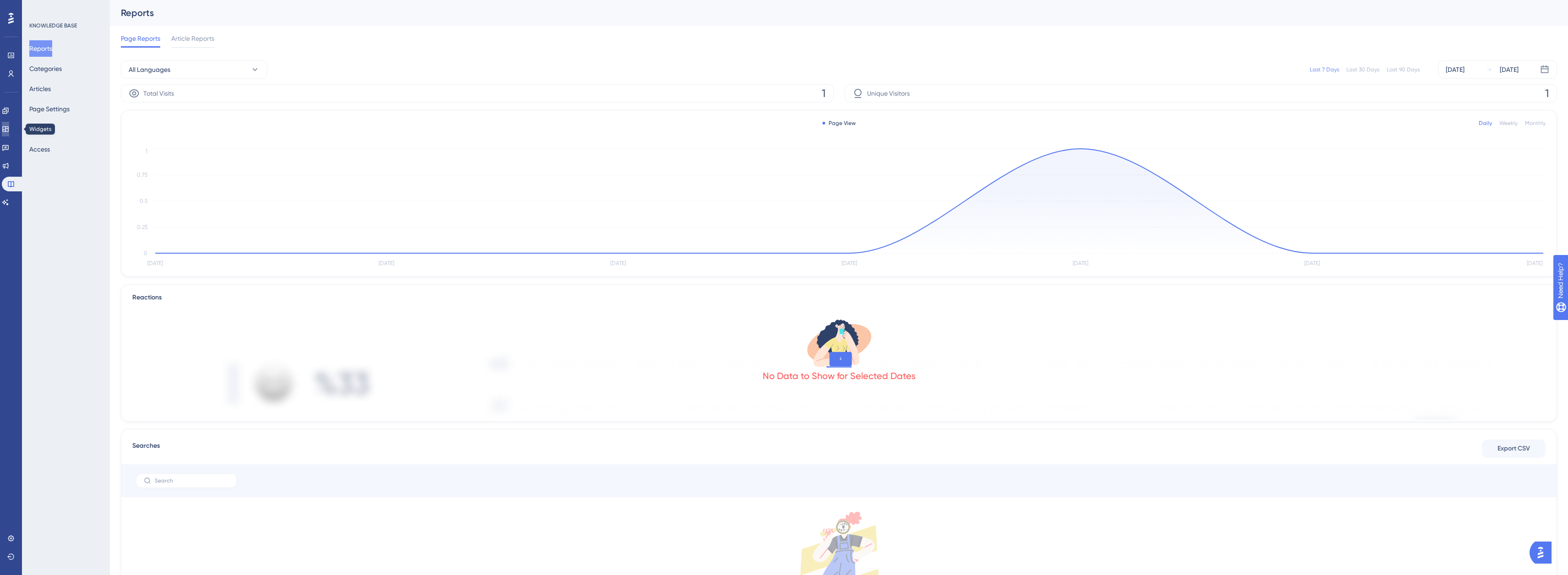
click at [9, 131] on icon at bounding box center [5, 129] width 7 height 7
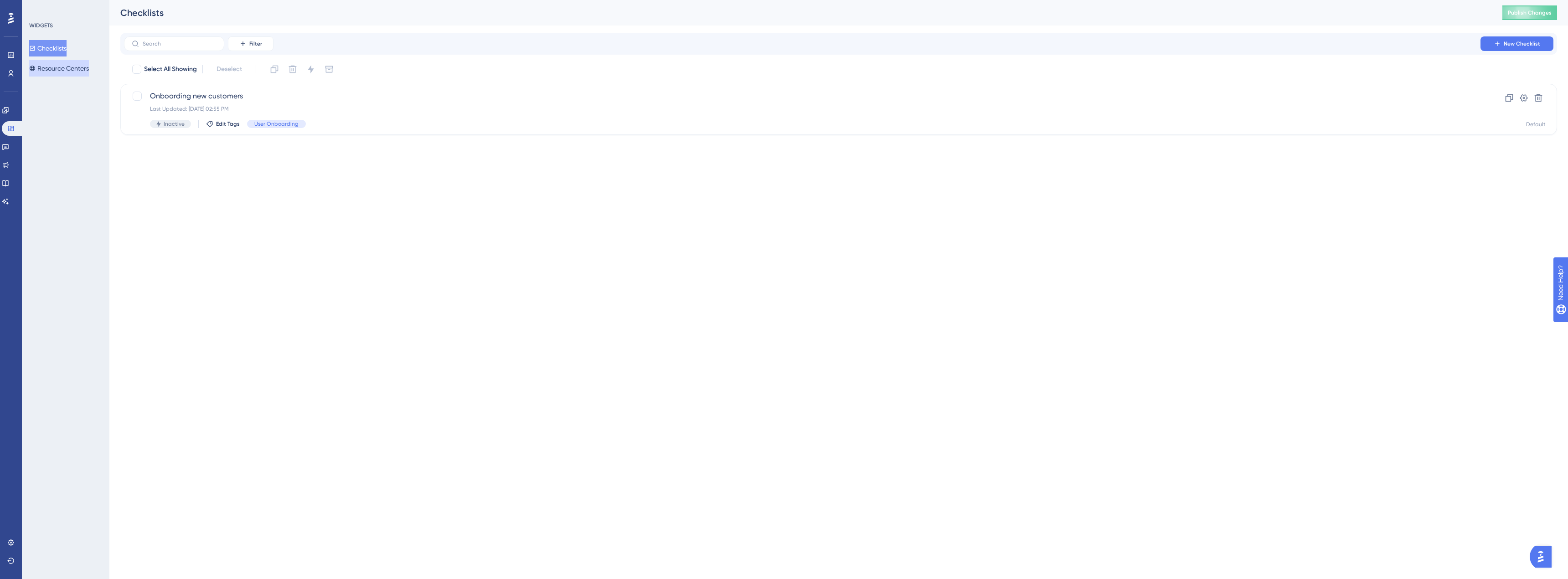
click at [53, 65] on button "Resource Centers" at bounding box center [59, 68] width 60 height 16
click at [216, 96] on span "HelpCenter SOCWeld" at bounding box center [802, 96] width 1305 height 11
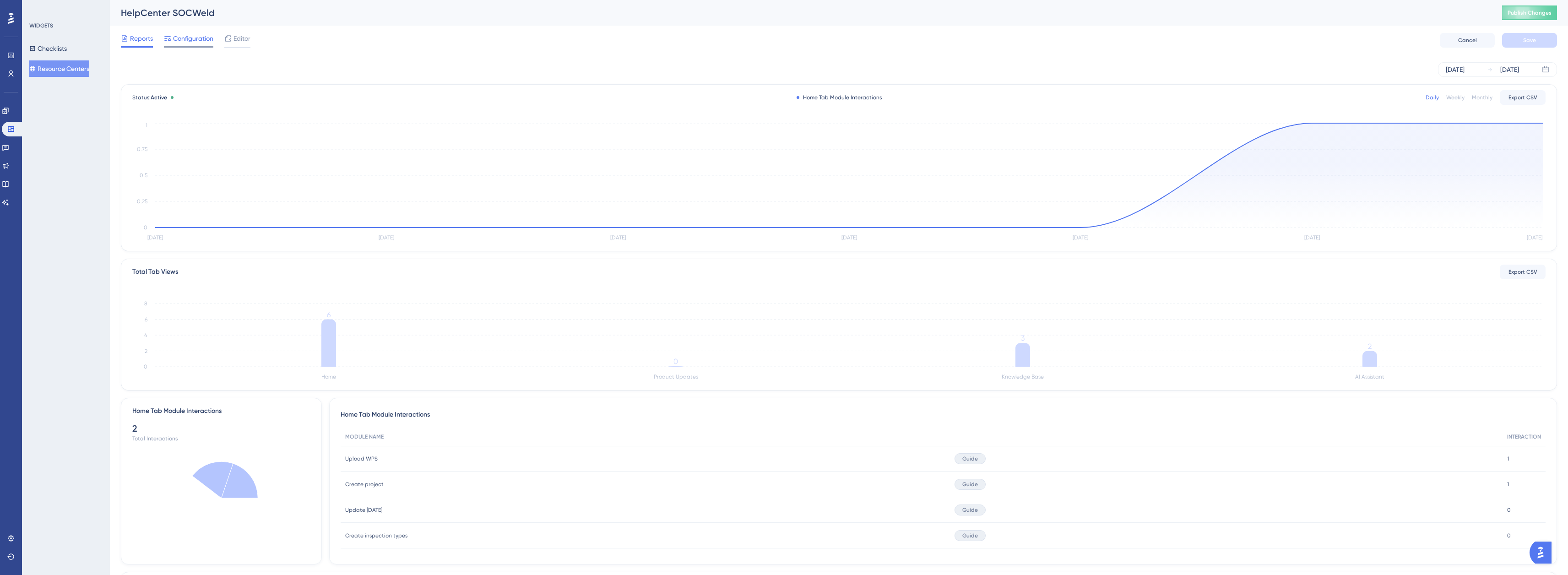
click at [198, 37] on span "Configuration" at bounding box center [193, 37] width 40 height 11
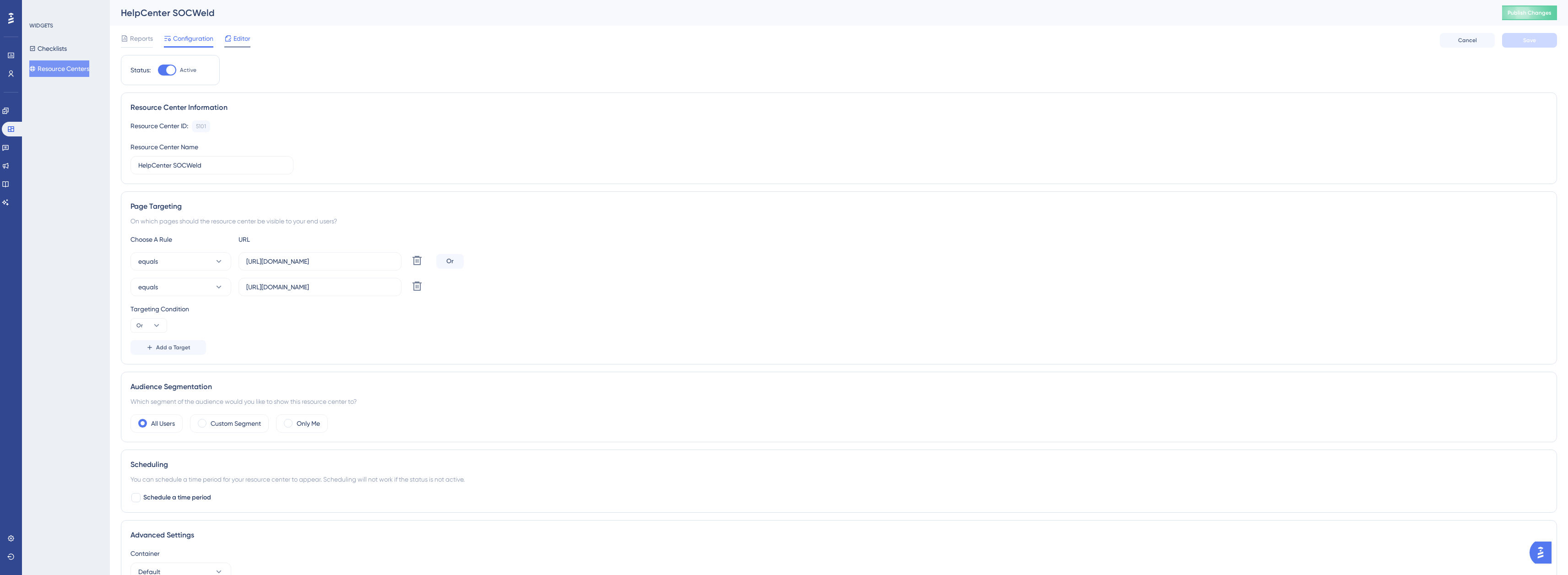
click at [239, 40] on span "Editor" at bounding box center [242, 37] width 17 height 11
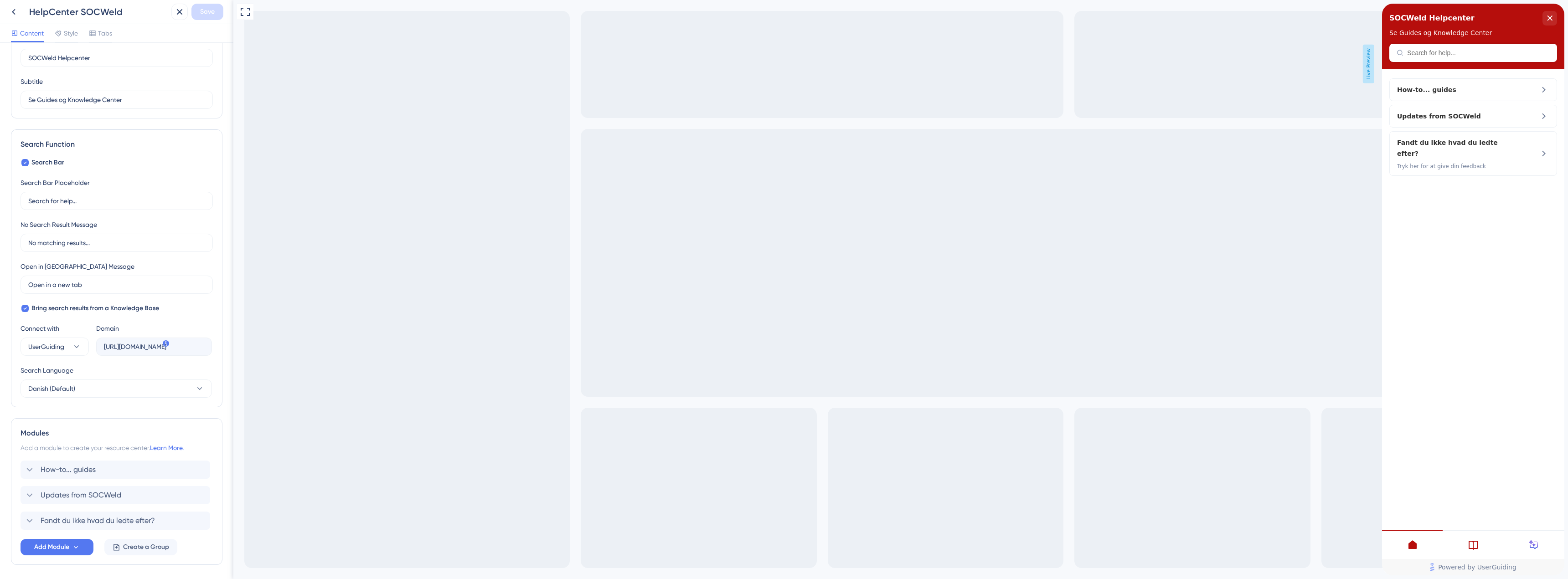
scroll to position [81, 0]
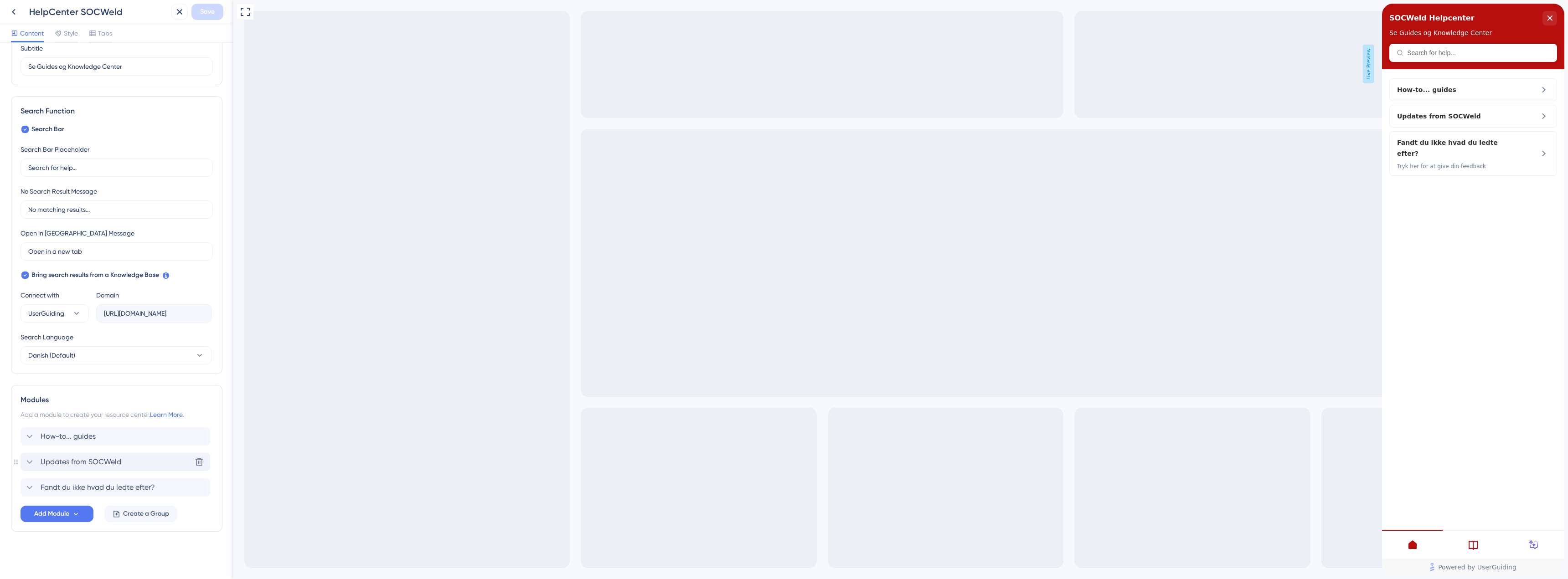
click at [46, 458] on span "Updates from SOCWeld" at bounding box center [81, 462] width 81 height 11
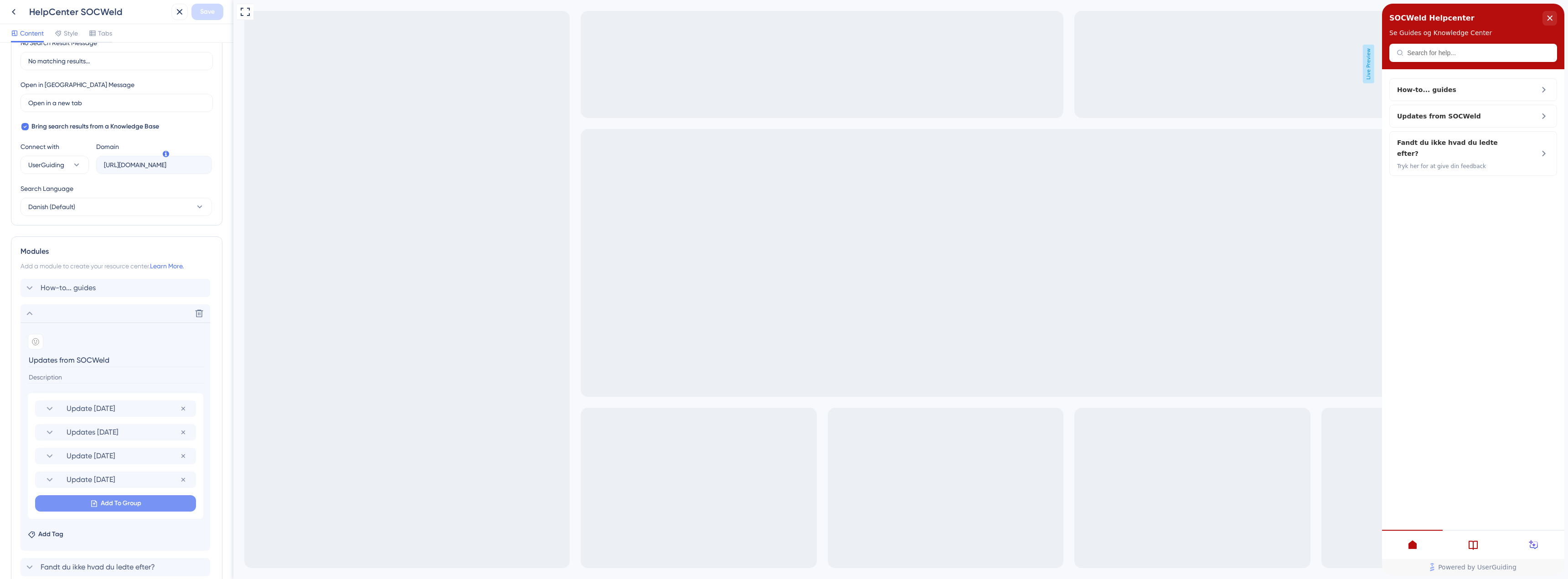
scroll to position [309, 0]
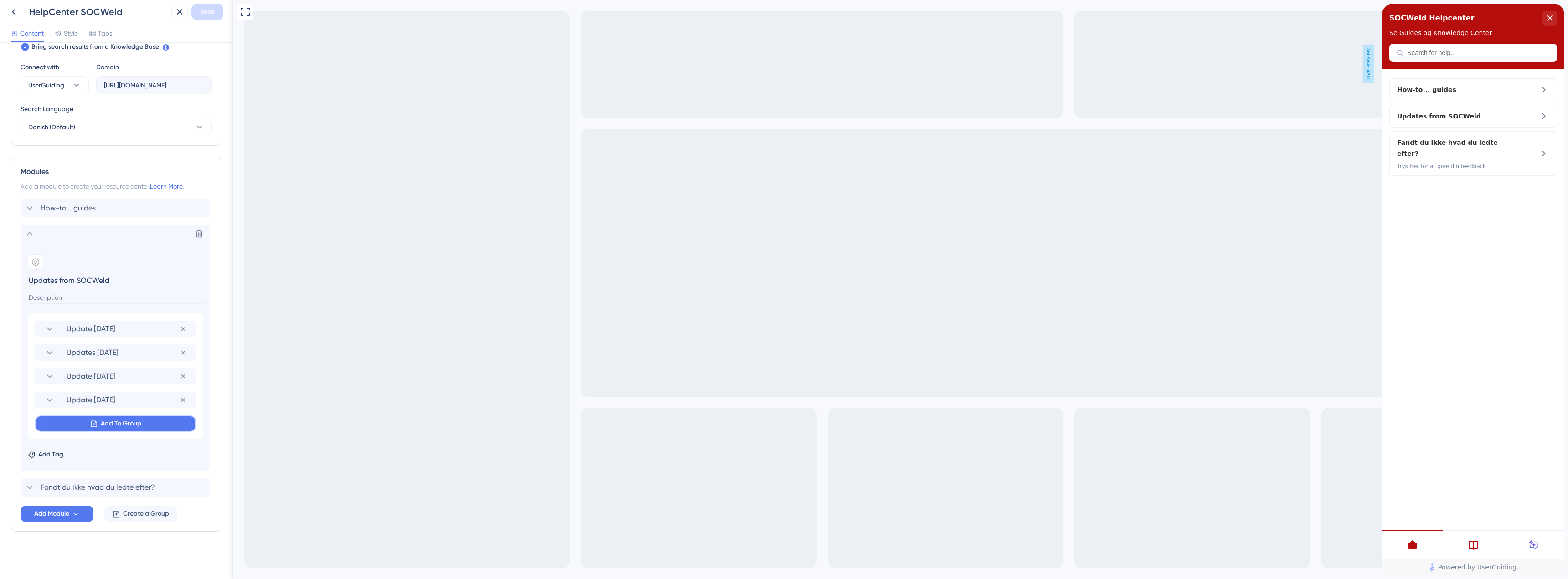
click at [78, 428] on button "Add To Group" at bounding box center [115, 424] width 161 height 16
click at [83, 449] on input at bounding box center [101, 449] width 105 height 7
click at [83, 290] on section "Add emoji Updates from SOCWeld" at bounding box center [115, 279] width 175 height 49
click at [49, 517] on span "Add Module" at bounding box center [51, 513] width 35 height 11
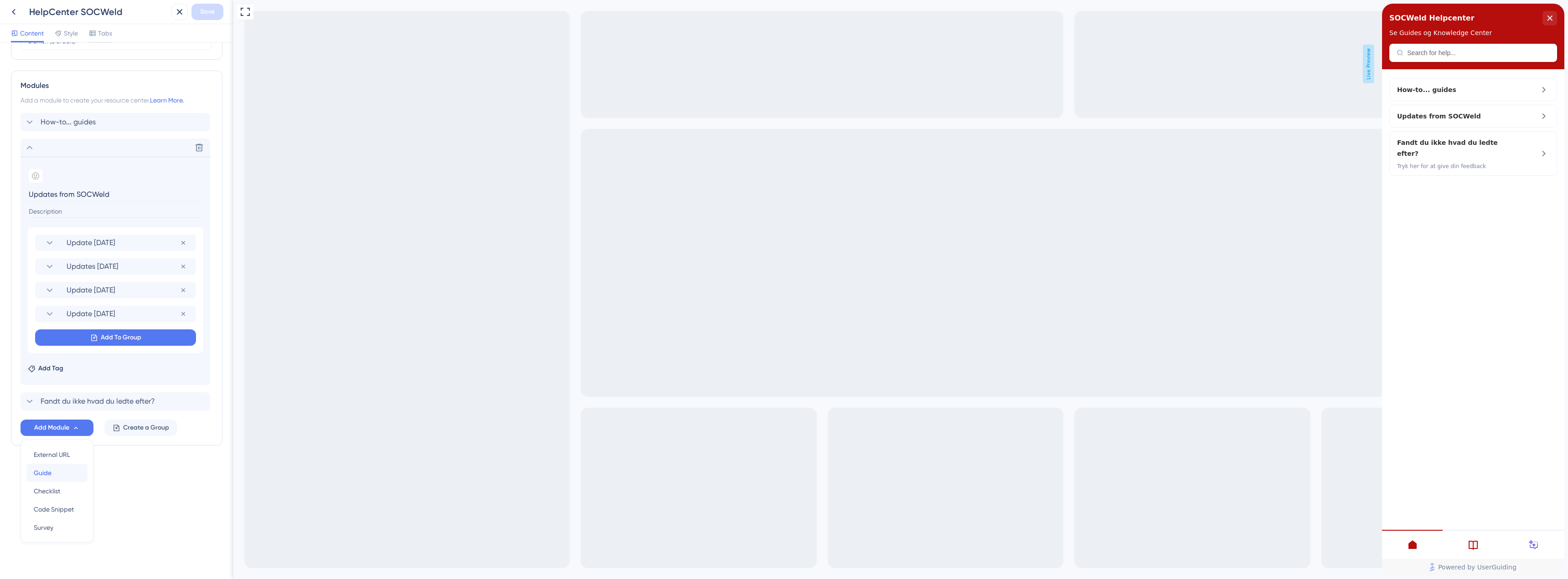
click at [53, 471] on div "Guide Guide" at bounding box center [57, 473] width 46 height 18
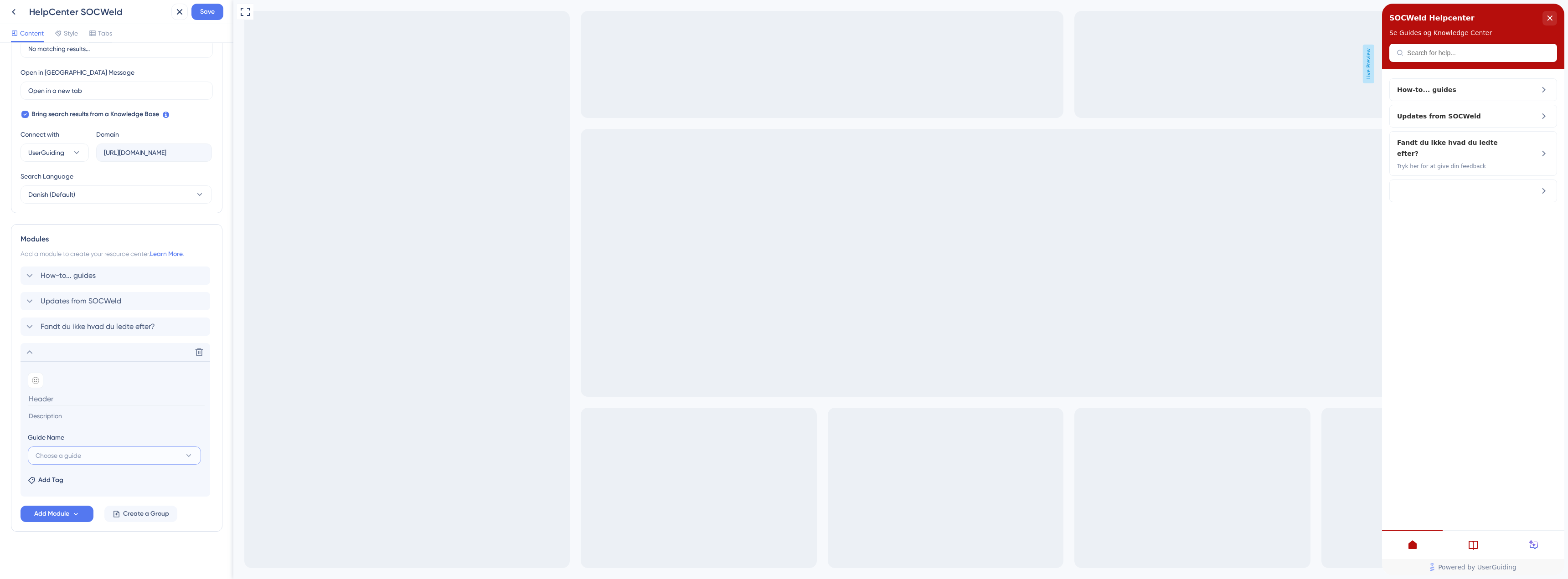
click at [88, 455] on button "Choose a guide" at bounding box center [114, 455] width 173 height 18
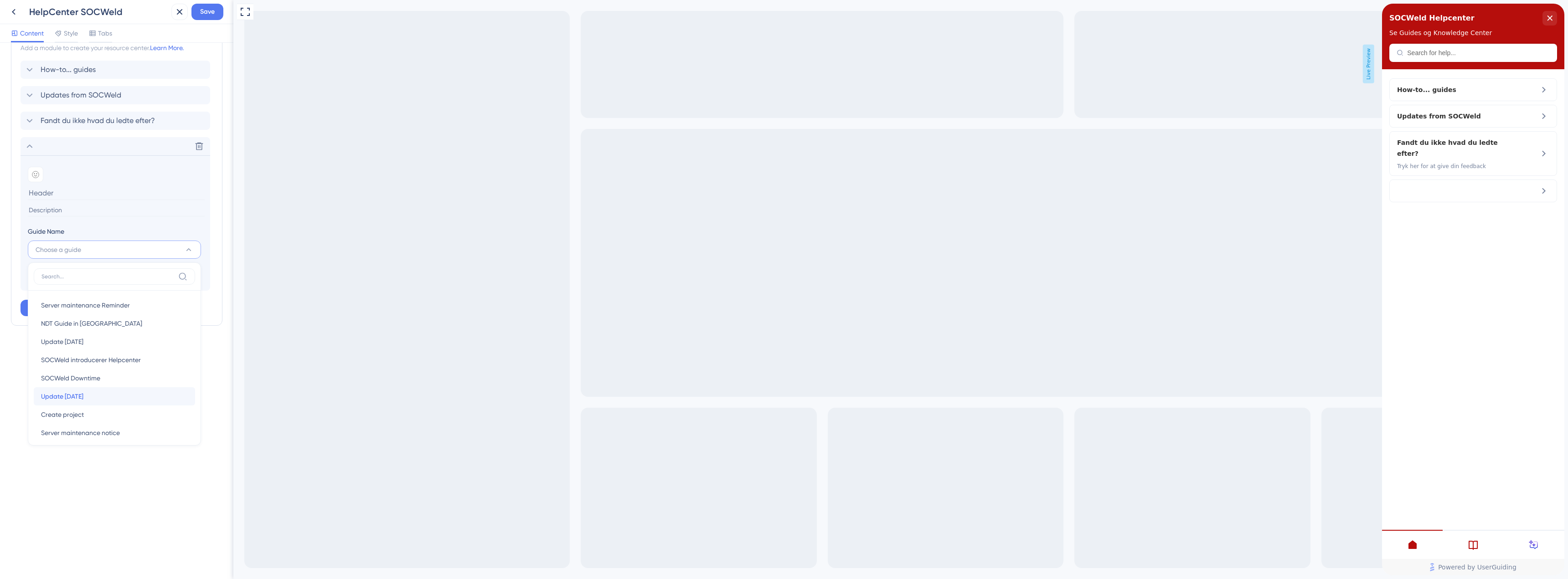
click at [99, 399] on div "Update [DATE] Update [DATE]" at bounding box center [114, 396] width 147 height 18
type input "Update [DATE]"
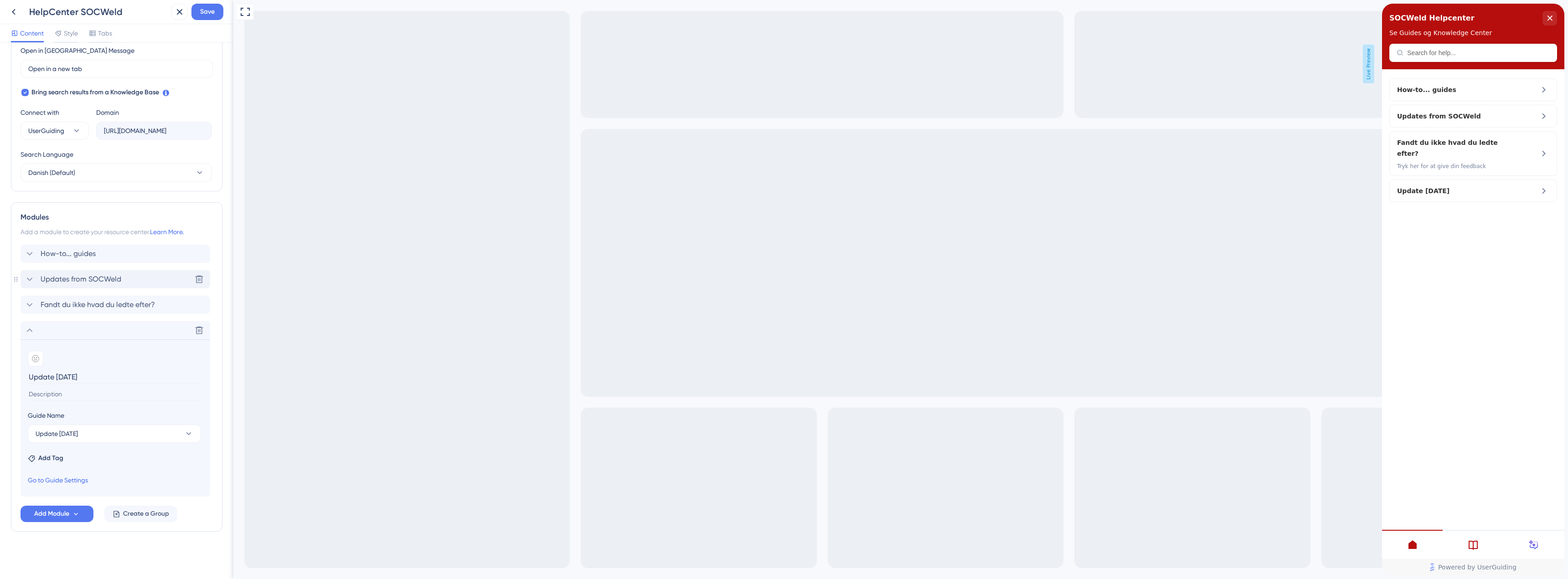
click at [33, 287] on div "Updates from SOCWeld Delete" at bounding box center [115, 279] width 190 height 18
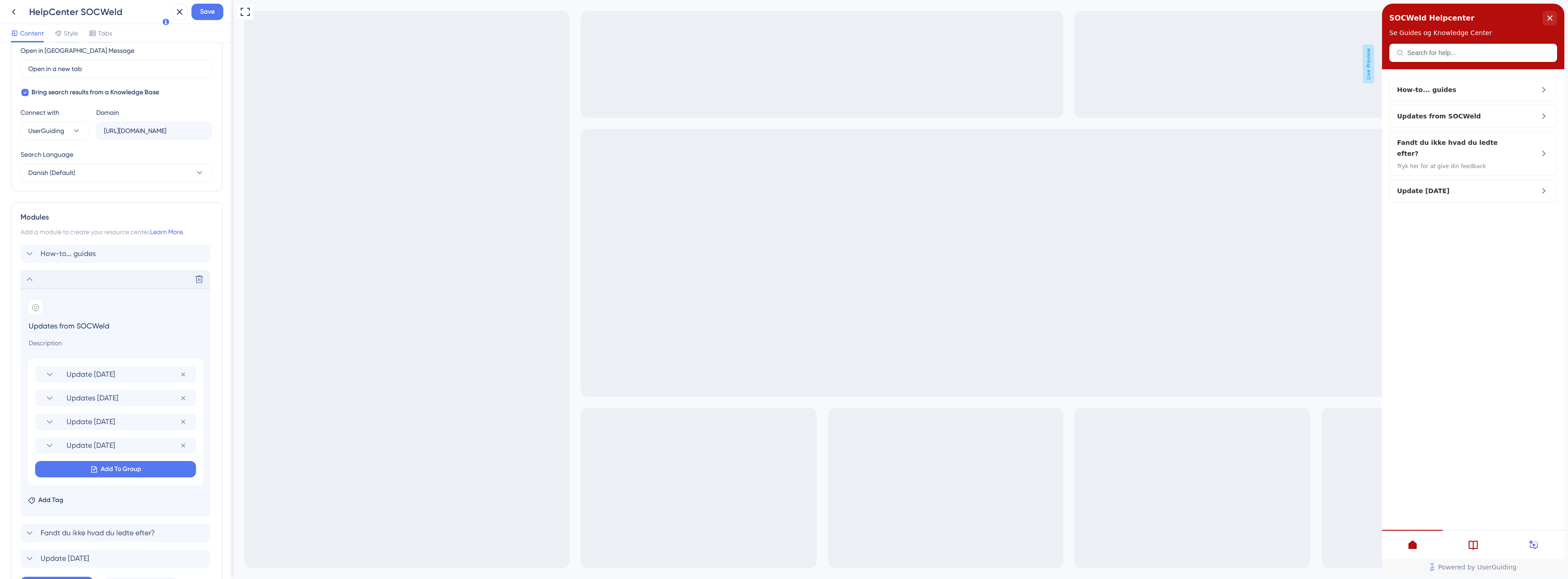
scroll to position [334, 0]
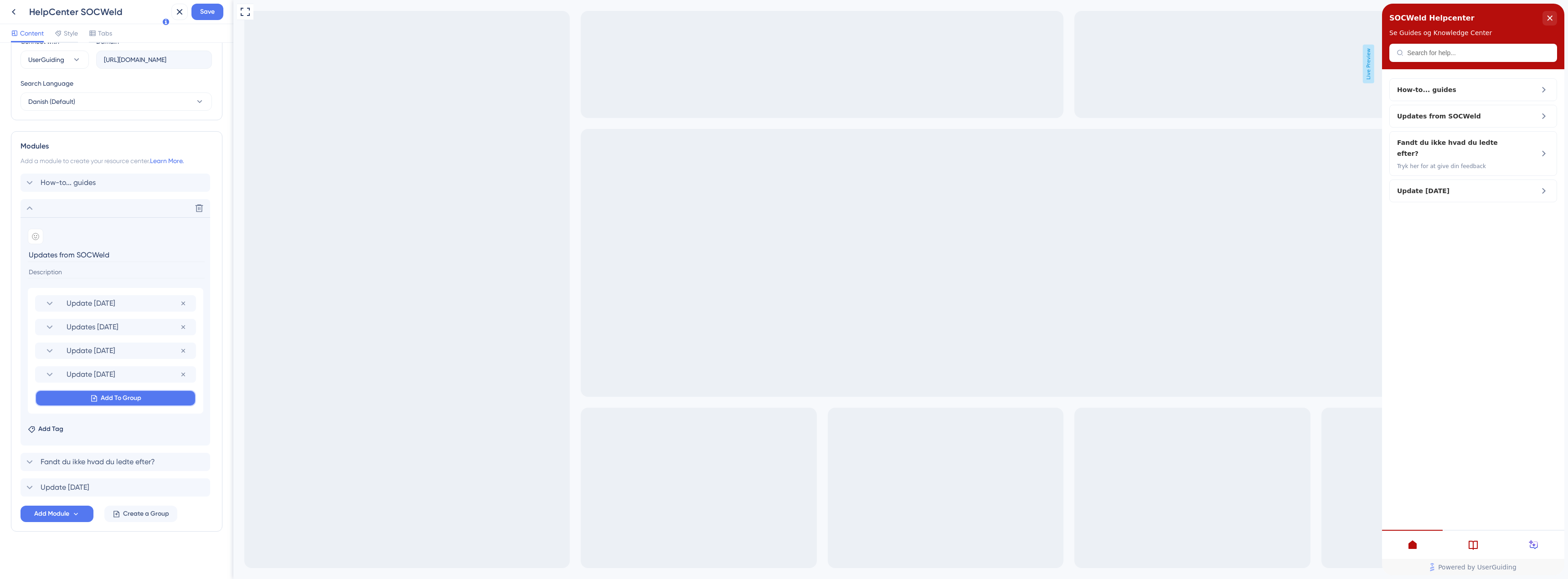
click at [78, 397] on button "Add To Group" at bounding box center [115, 398] width 161 height 16
click at [87, 469] on span "Update [DATE]" at bounding box center [70, 470] width 42 height 11
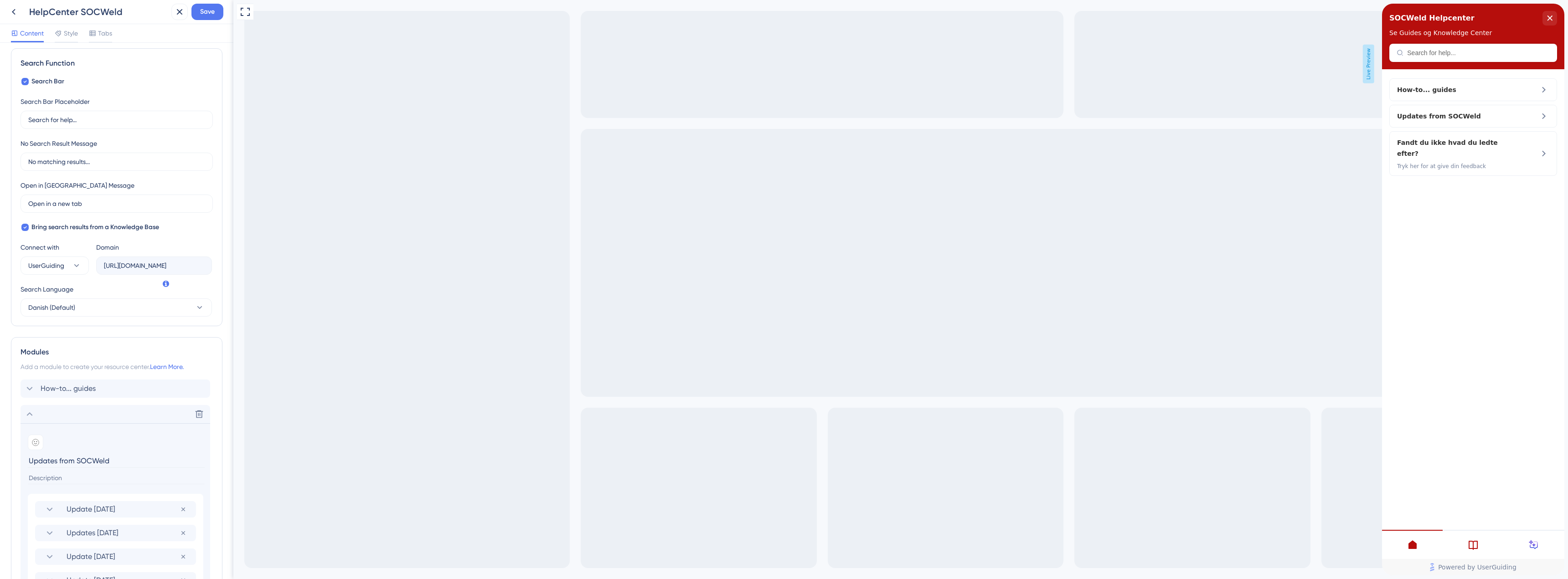
scroll to position [0, 0]
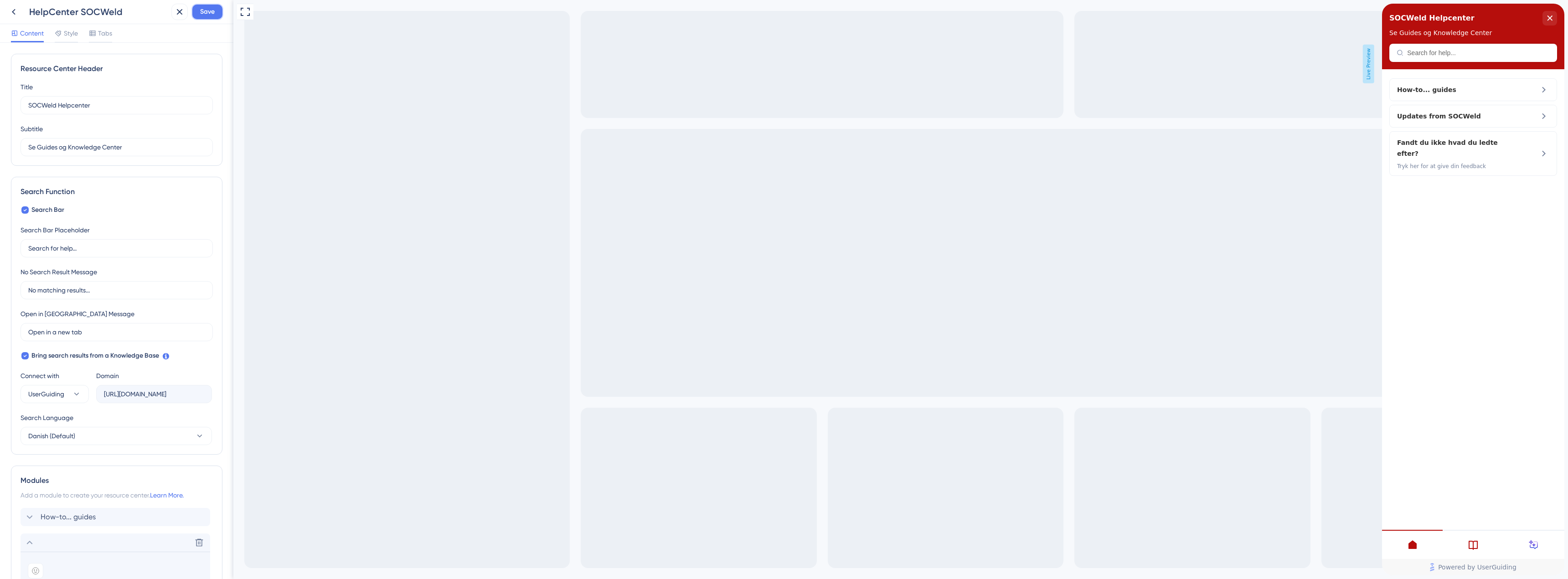
click at [216, 16] on button "Save" at bounding box center [207, 11] width 32 height 16
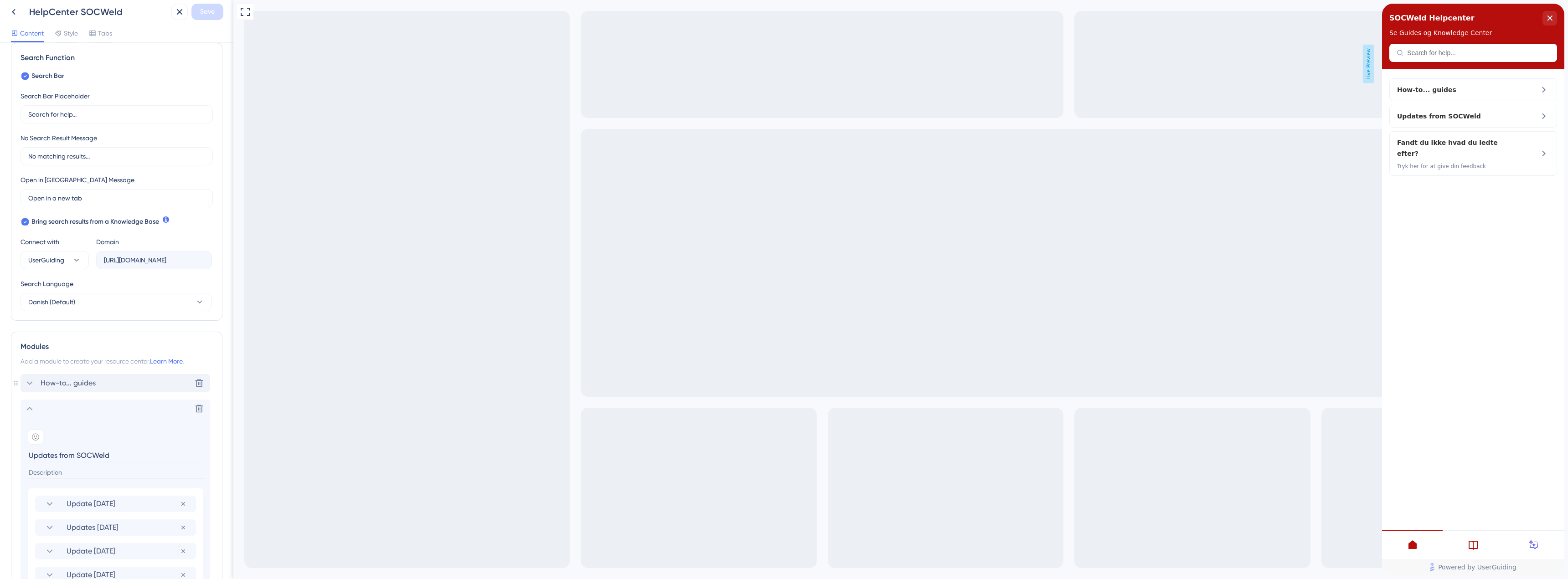
scroll to position [137, 0]
click at [63, 371] on div "How-to... guides Delete" at bounding box center [115, 380] width 190 height 18
drag, startPoint x: 88, startPoint y: 428, endPoint x: 27, endPoint y: 426, distance: 61.0
click at [27, 426] on section "Add emoji How-to... guides Create inspection types Remove from group Create Wel…" at bounding box center [115, 539] width 190 height 300
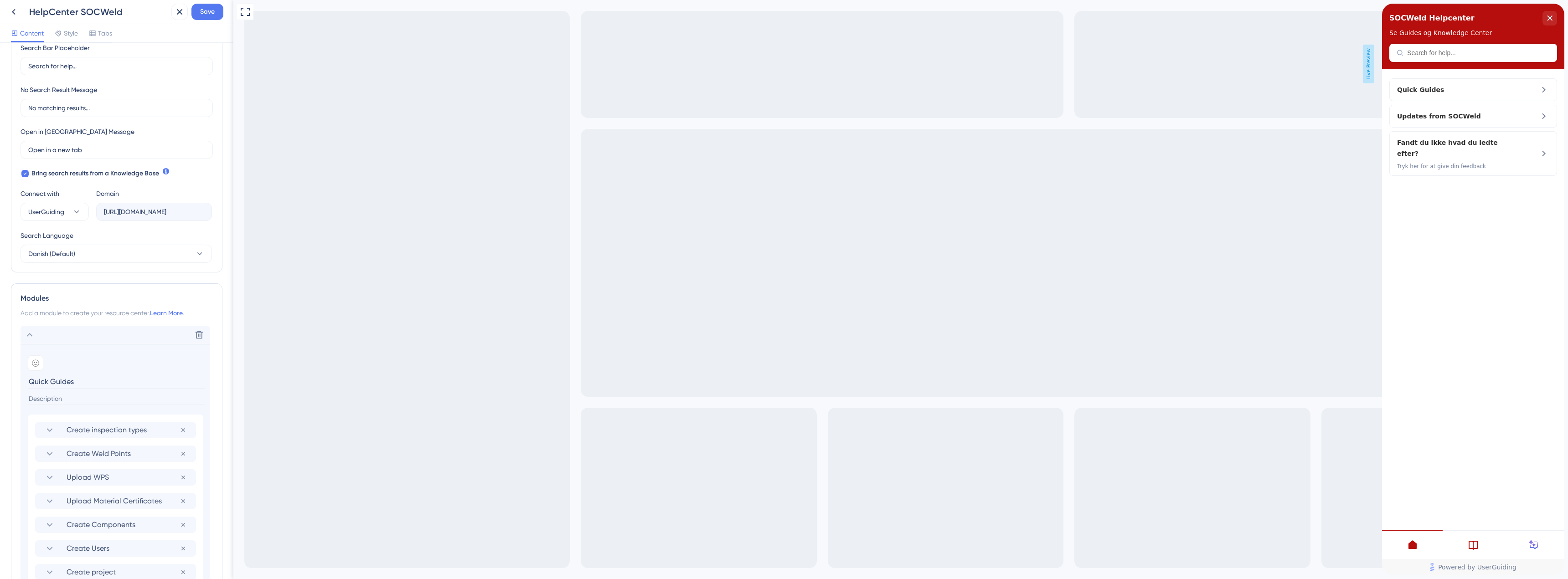
scroll to position [228, 0]
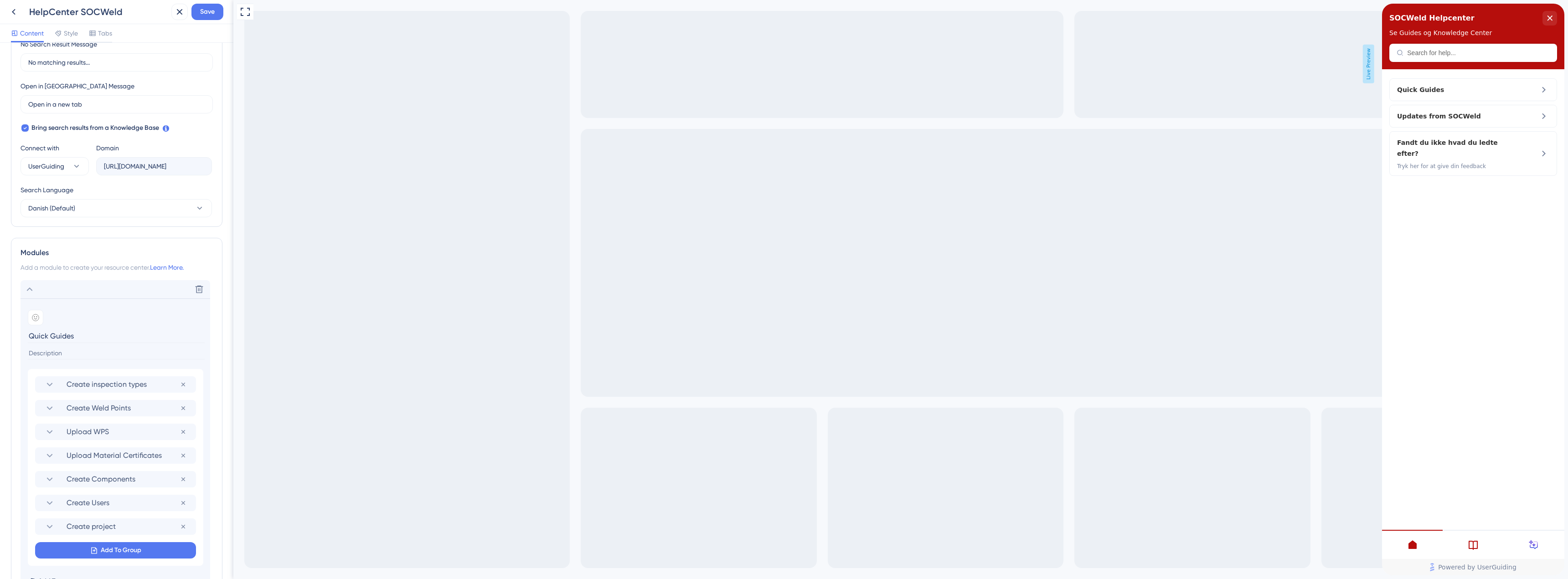
drag, startPoint x: 94, startPoint y: 336, endPoint x: 23, endPoint y: 342, distance: 71.3
click at [23, 342] on section "Add emoji Quick Guides Create inspection types Remove from group Create Weld Po…" at bounding box center [115, 448] width 190 height 300
type input "Tutorial Guides"
click at [206, 15] on span "Save" at bounding box center [207, 11] width 15 height 11
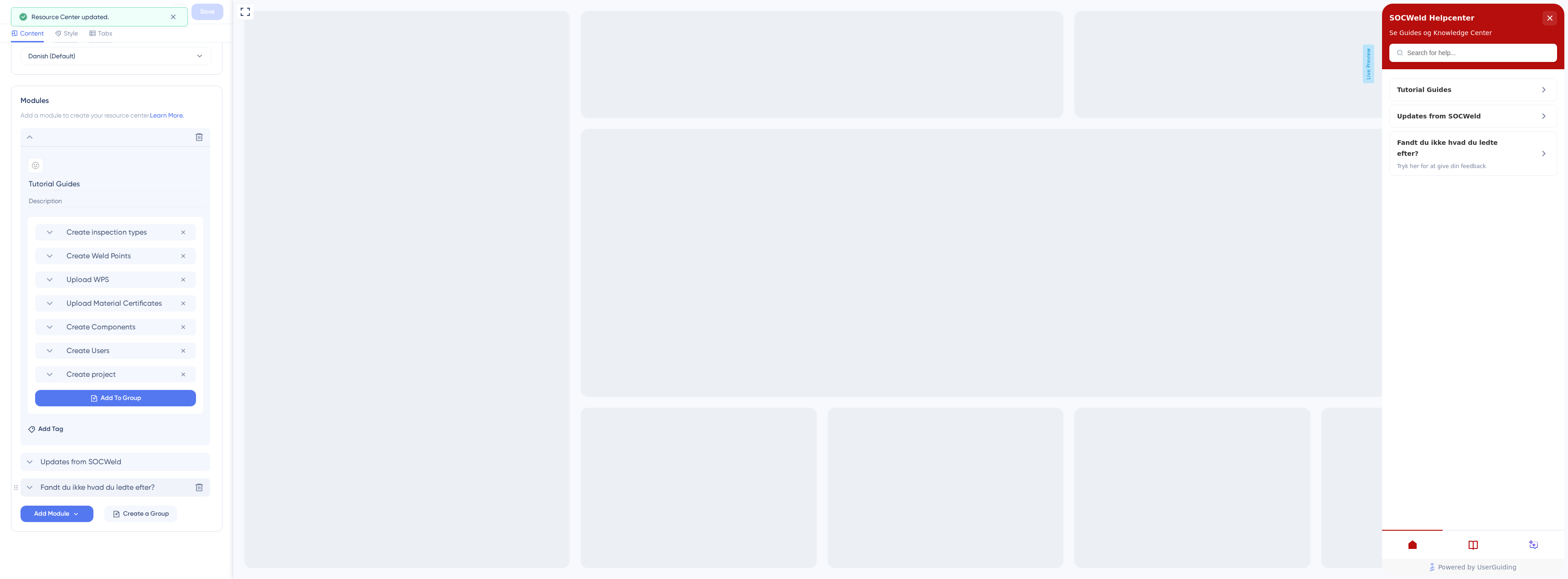
scroll to position [0, 0]
click at [92, 481] on div "Fandt du ikke hvad du ledte efter? [GEOGRAPHIC_DATA]" at bounding box center [115, 487] width 190 height 18
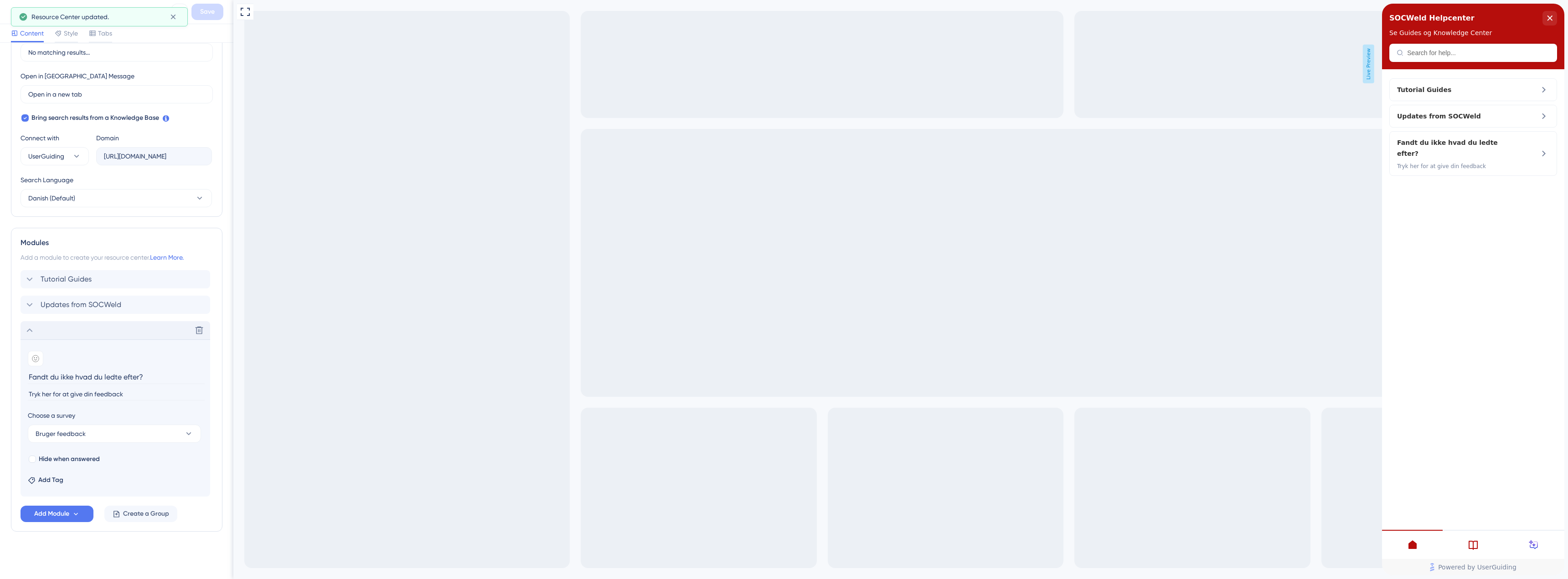
scroll to position [238, 0]
drag, startPoint x: 52, startPoint y: 377, endPoint x: 23, endPoint y: 378, distance: 29.0
click at [23, 378] on section "Add emoji Fandt du ikke hvad du ledte efter? Tryk her for at give din feedback …" at bounding box center [115, 418] width 190 height 157
